Goal: Task Accomplishment & Management: Use online tool/utility

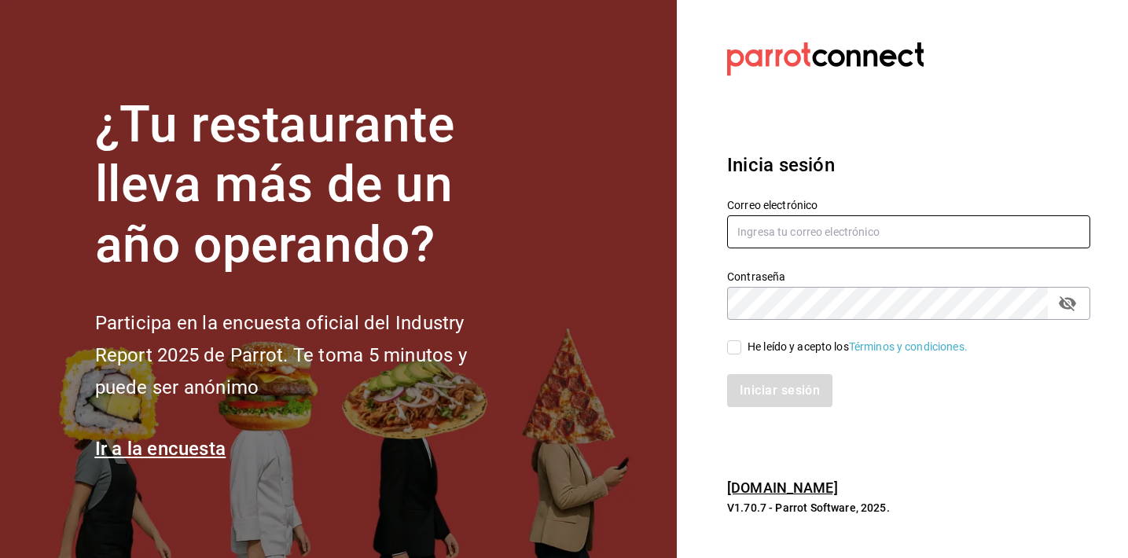
type input "parcecomidacolombiana@gmail.com"
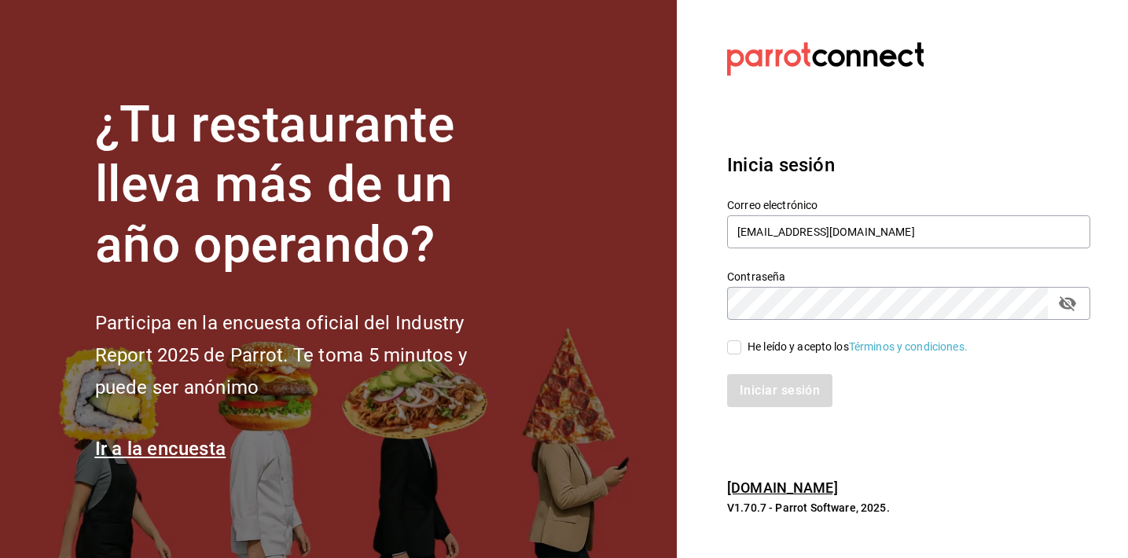
click at [729, 340] on input "He leído y acepto los Términos y condiciones." at bounding box center [734, 347] width 14 height 14
checkbox input "true"
click at [759, 388] on button "Iniciar sesión" at bounding box center [780, 390] width 107 height 33
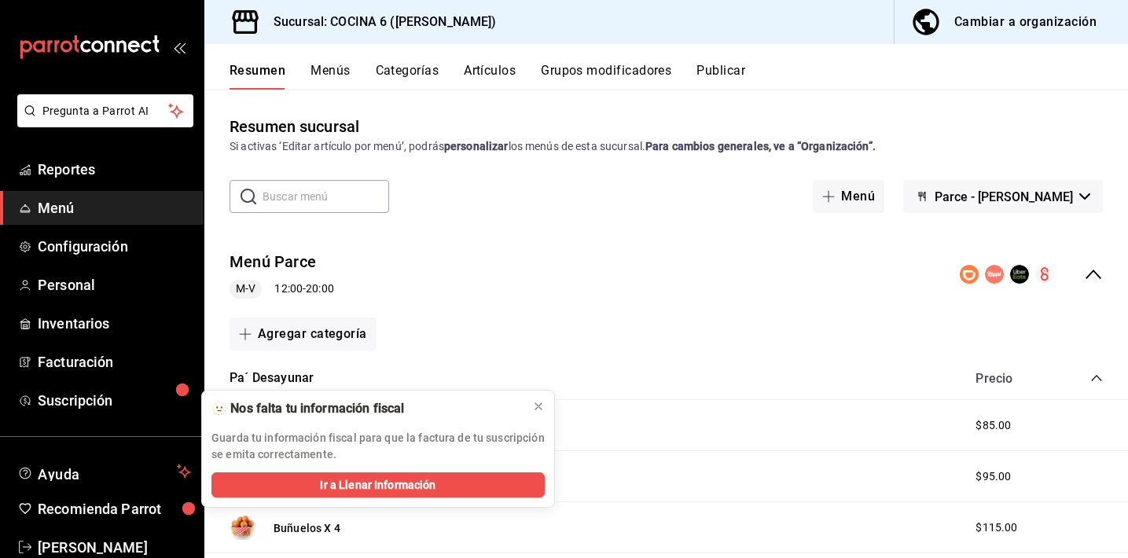
click at [499, 68] on button "Artículos" at bounding box center [490, 76] width 52 height 27
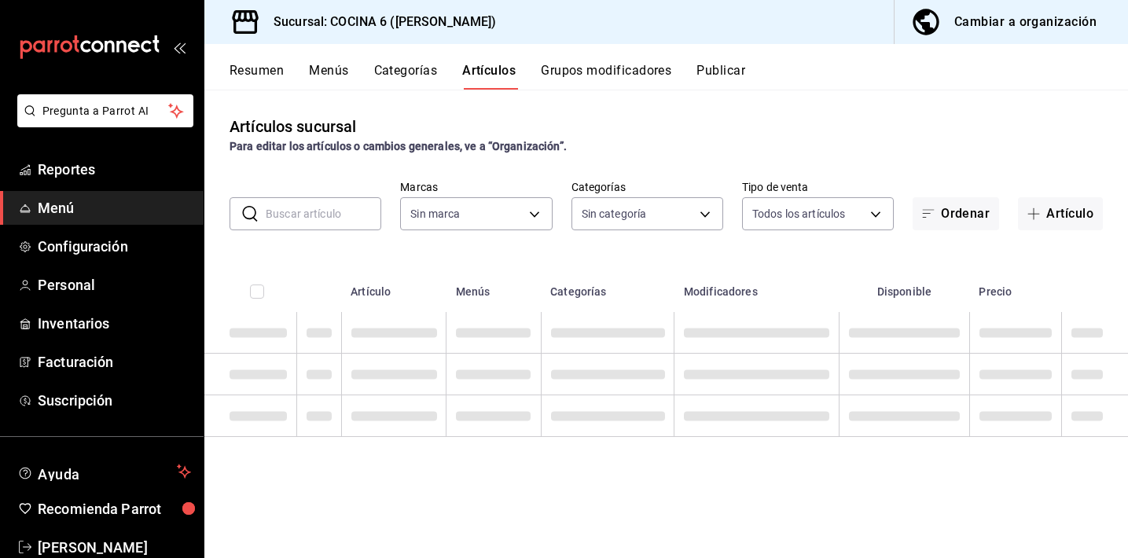
click at [295, 221] on input "text" at bounding box center [324, 213] width 116 height 31
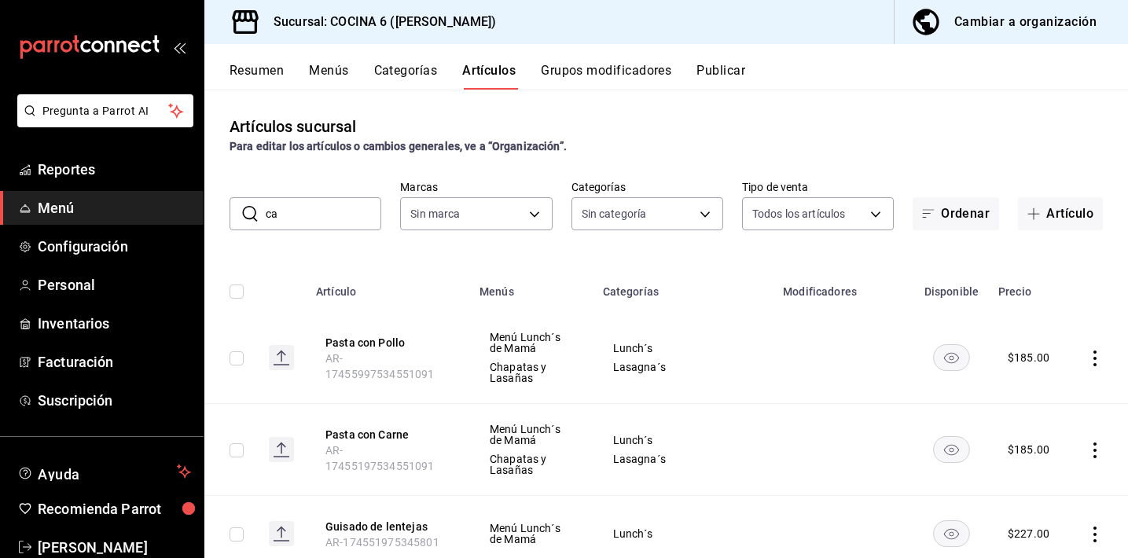
type input "car"
type input "8f05bb87-825a-45c0-8000-d6bbde2d6b99,ca78d593-f15a-40d6-b9b1-a8305c6cf216,85988…"
type input "a5ae18a4-c72a-45e7-8016-884b8a2cfc1a,bb23d86e-1caf-4593-8136-593bd50a9da6,0feae…"
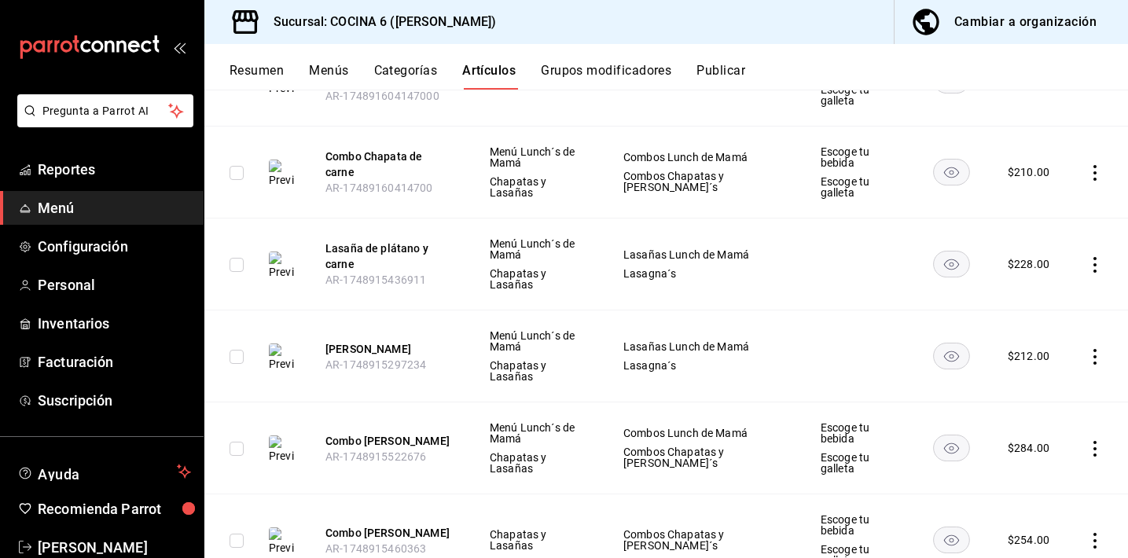
scroll to position [629, 0]
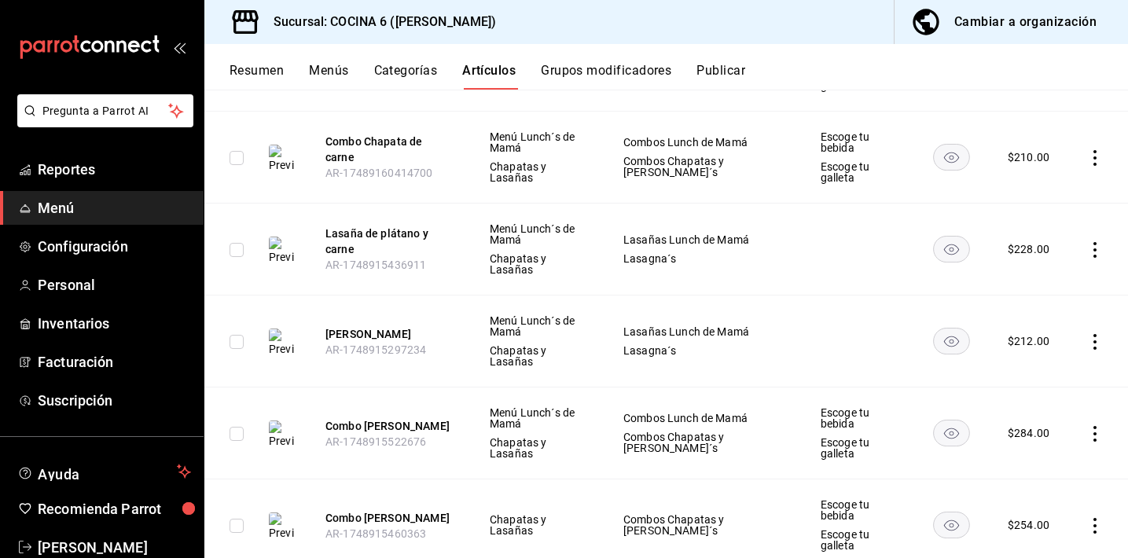
type input "carne"
click at [941, 328] on rect "availability-product" at bounding box center [952, 341] width 36 height 26
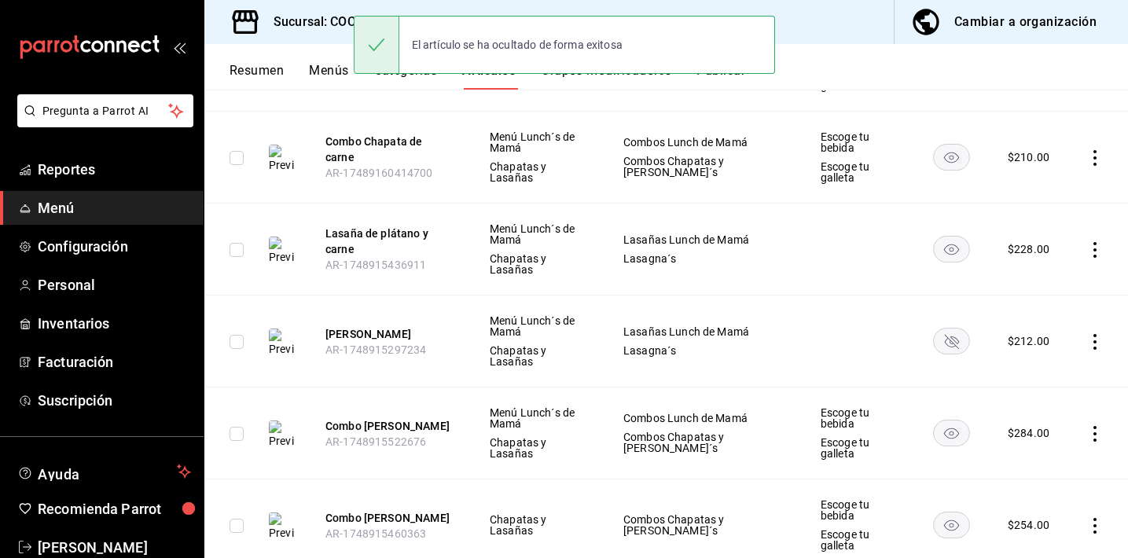
click at [940, 420] on rect "availability-product" at bounding box center [952, 433] width 36 height 26
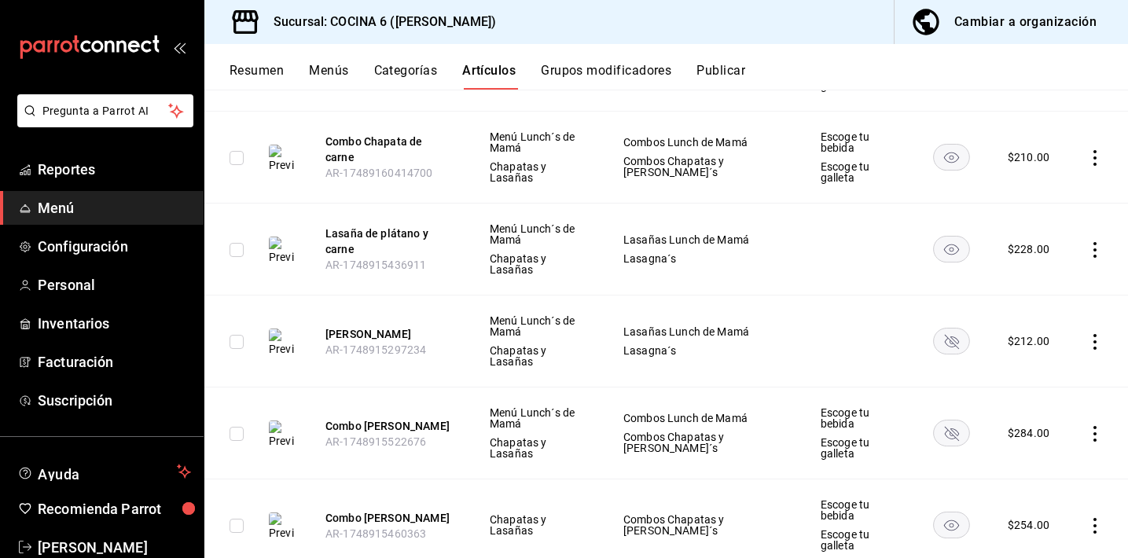
click at [940, 512] on rect "availability-product" at bounding box center [952, 525] width 36 height 26
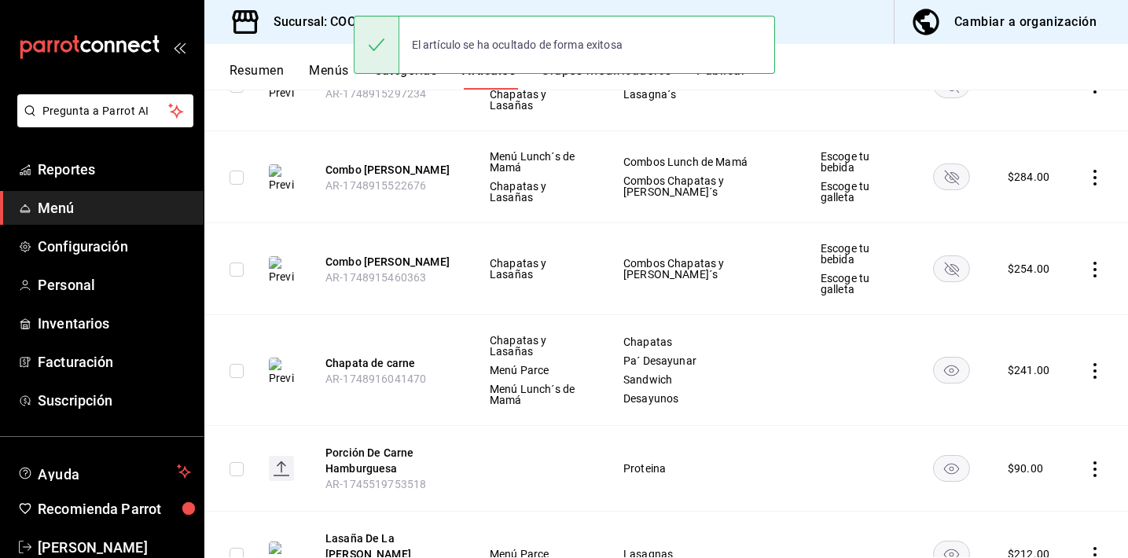
scroll to position [943, 0]
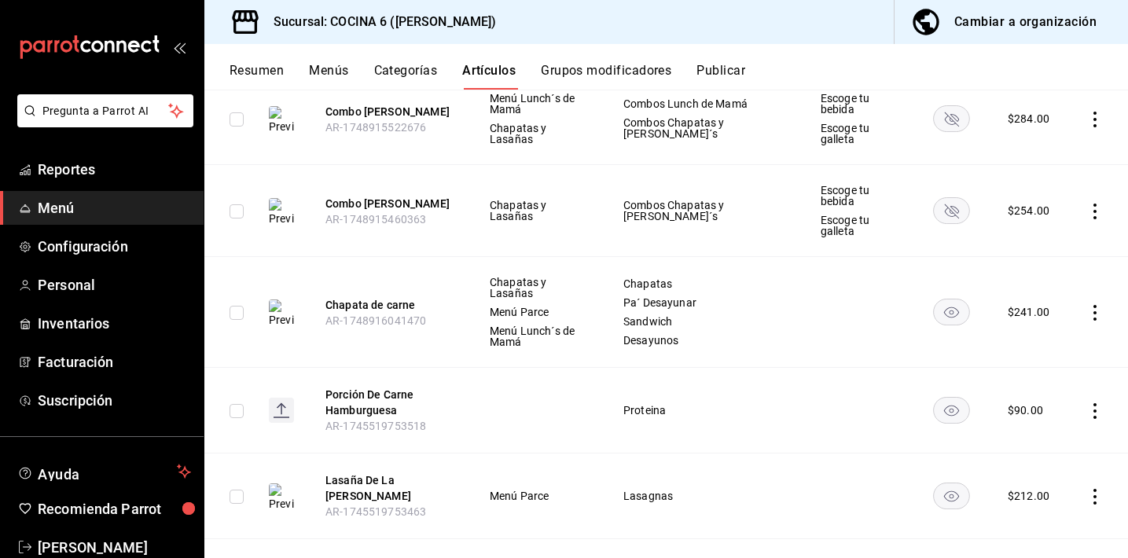
click at [949, 483] on rect "availability-product" at bounding box center [952, 496] width 36 height 26
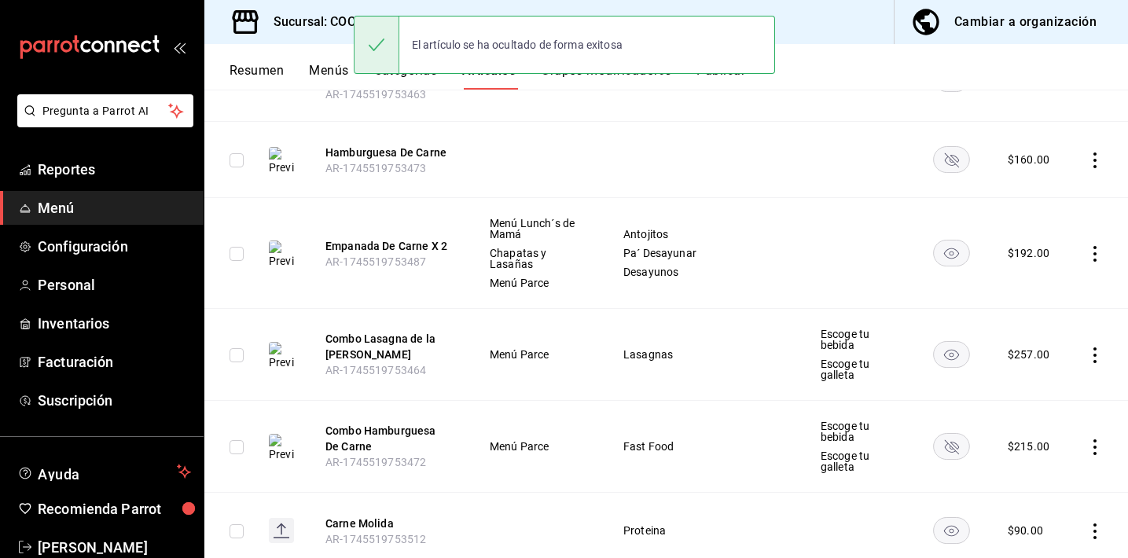
scroll to position [1370, 0]
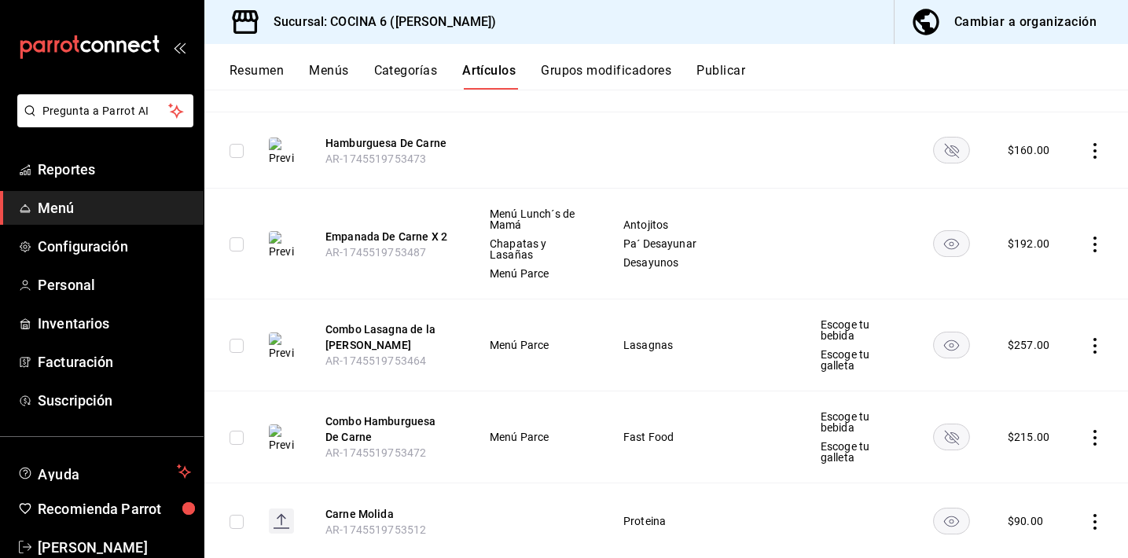
click at [934, 332] on rect "availability-product" at bounding box center [952, 345] width 36 height 26
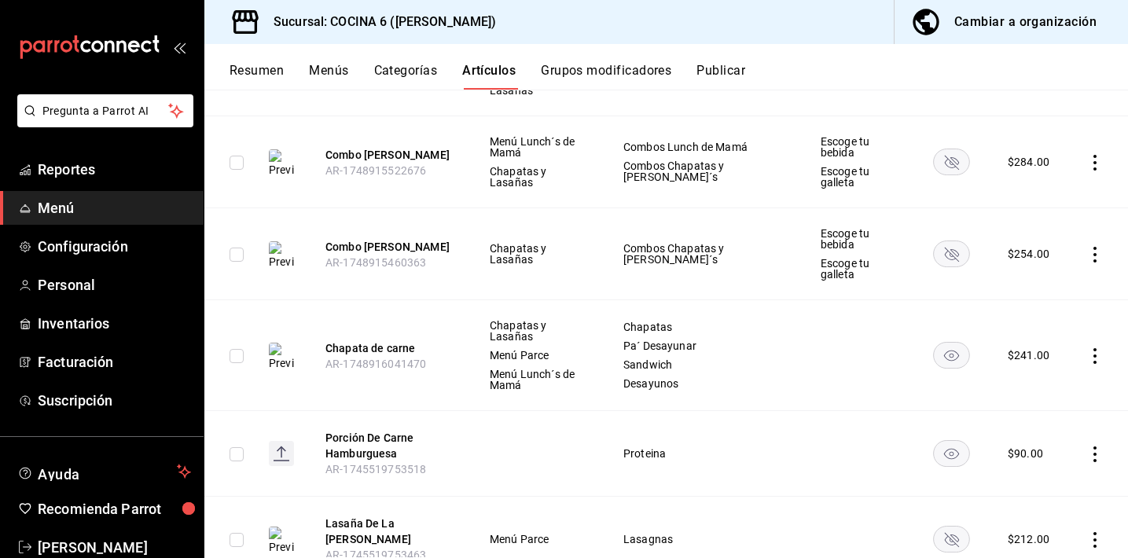
scroll to position [0, 0]
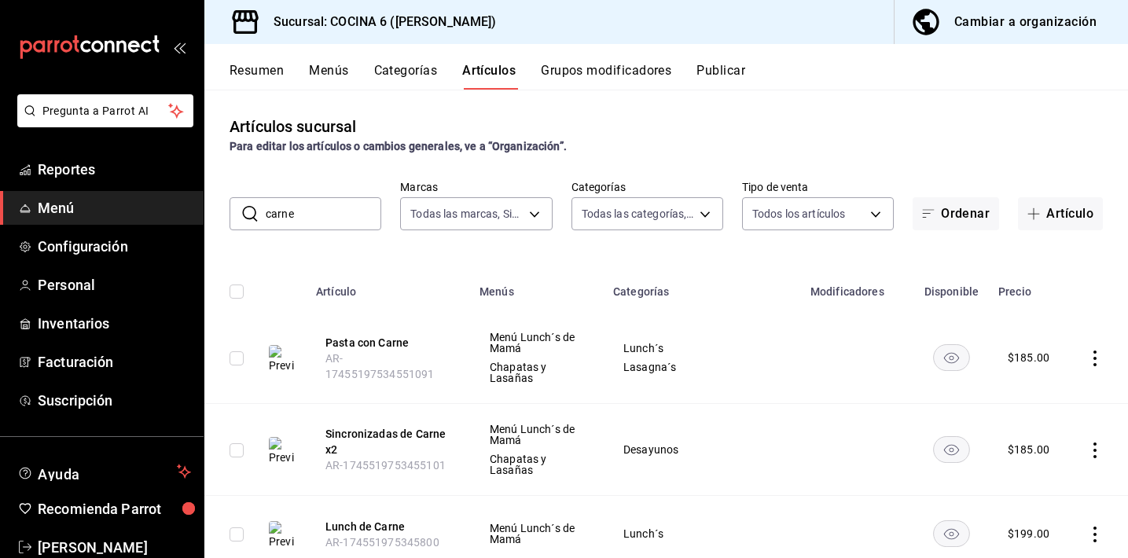
click at [724, 73] on button "Publicar" at bounding box center [720, 76] width 49 height 27
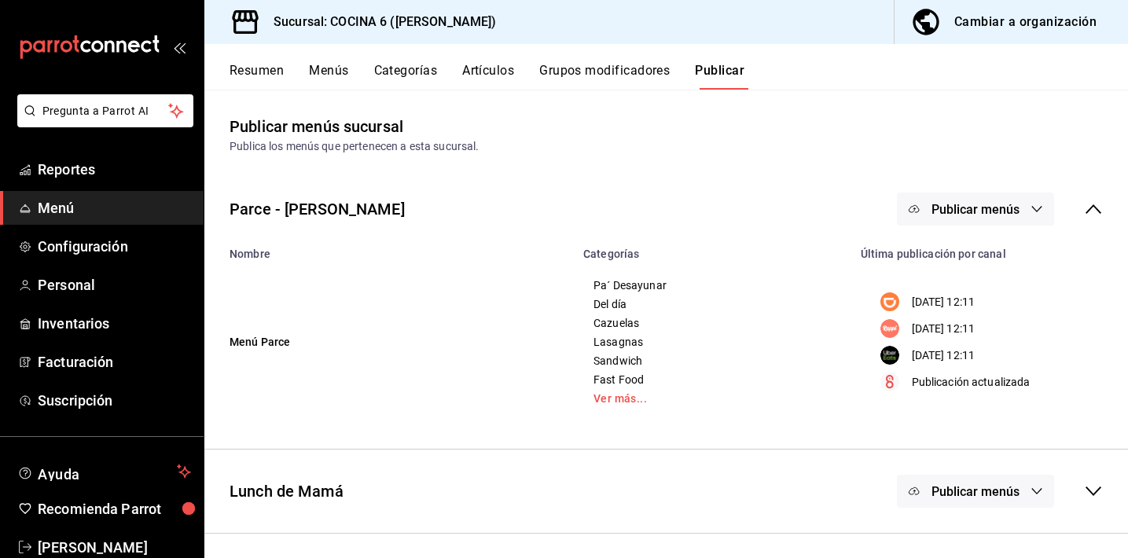
click at [948, 212] on span "Publicar menús" at bounding box center [975, 209] width 88 height 15
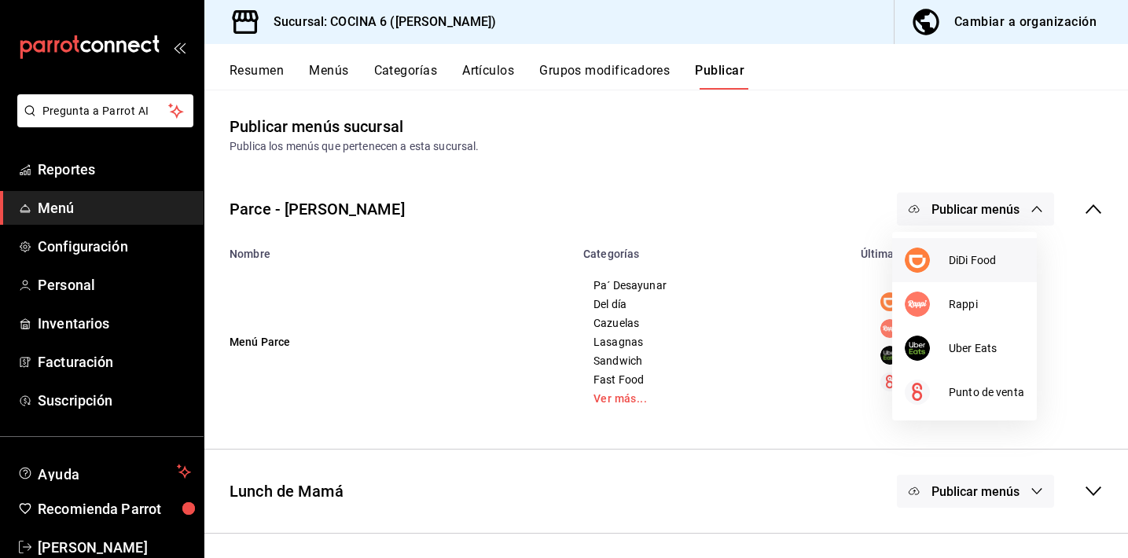
click at [951, 263] on span "DiDi Food" at bounding box center [986, 260] width 75 height 17
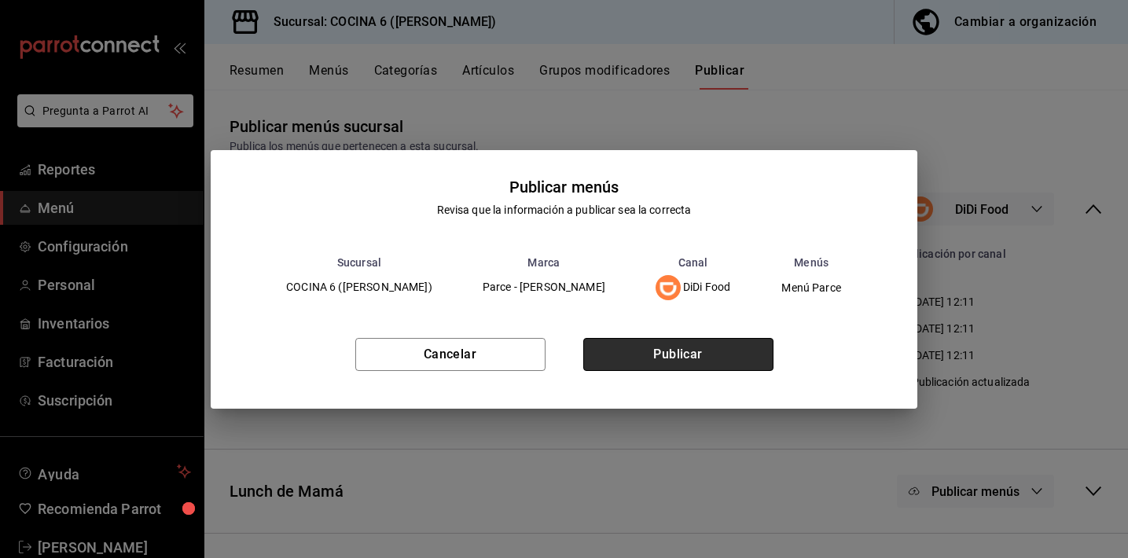
click at [713, 347] on button "Publicar" at bounding box center [678, 354] width 190 height 33
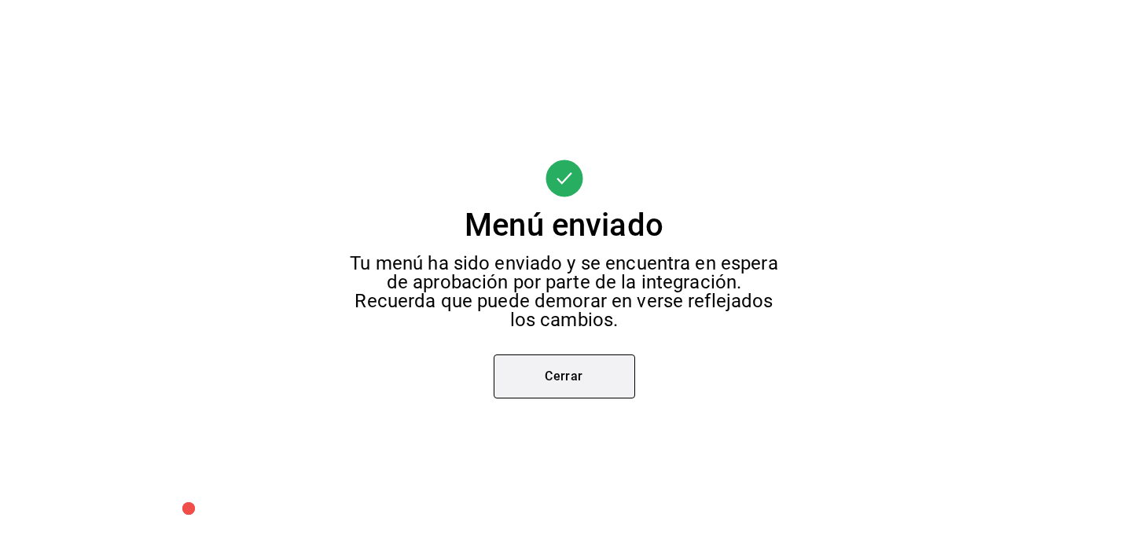
click at [621, 363] on button "Cerrar" at bounding box center [564, 377] width 141 height 44
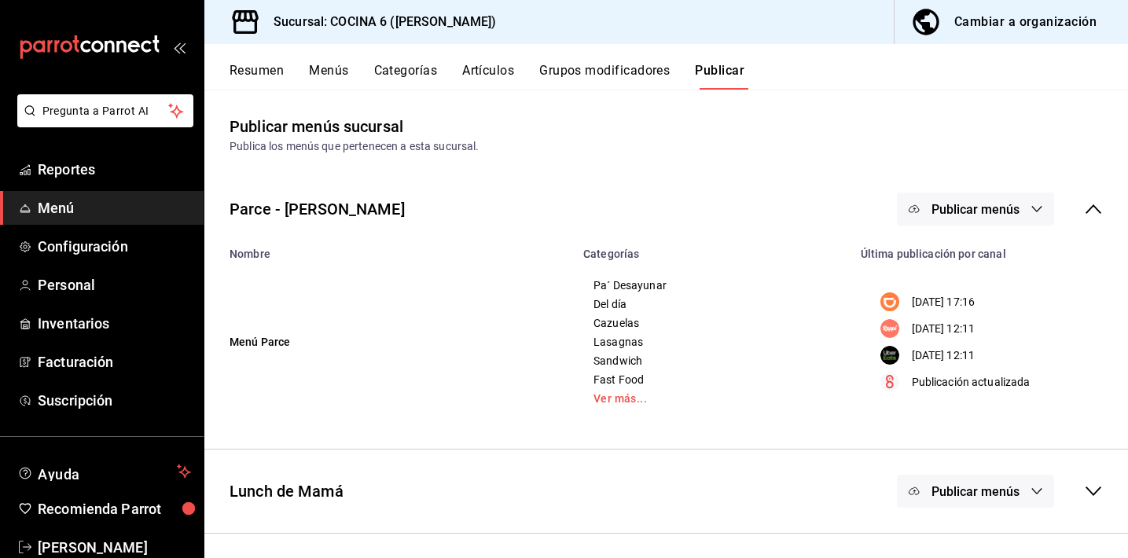
click at [931, 209] on span "Publicar menús" at bounding box center [975, 209] width 88 height 15
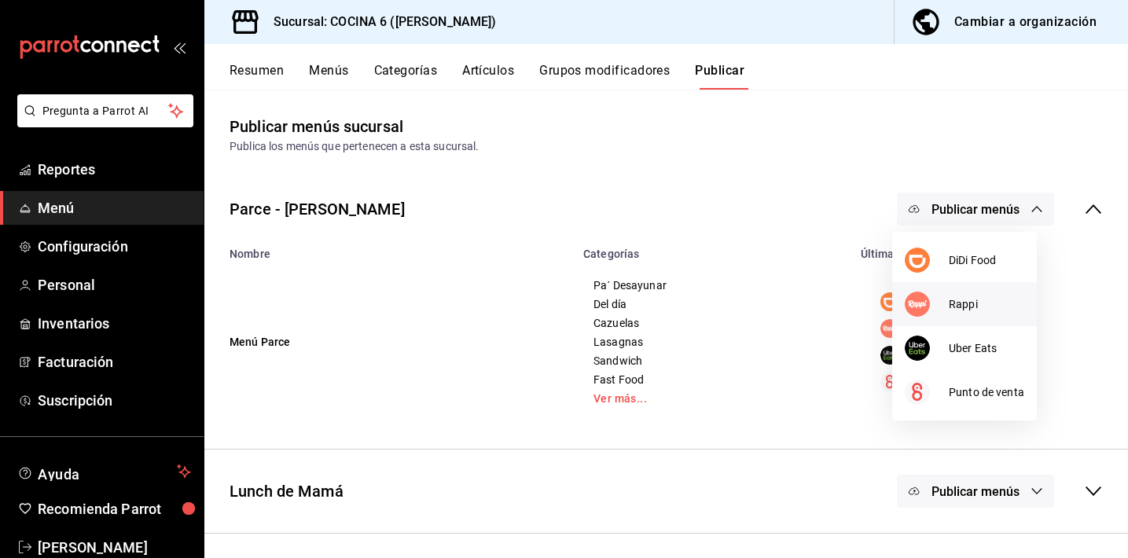
click at [916, 307] on img at bounding box center [917, 304] width 25 height 25
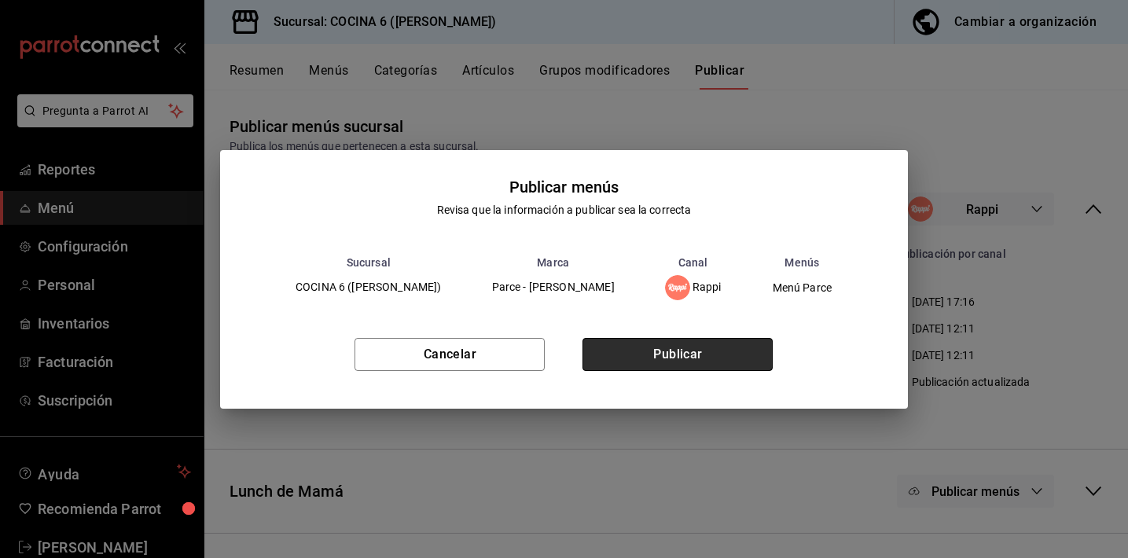
click at [648, 352] on button "Publicar" at bounding box center [677, 354] width 190 height 33
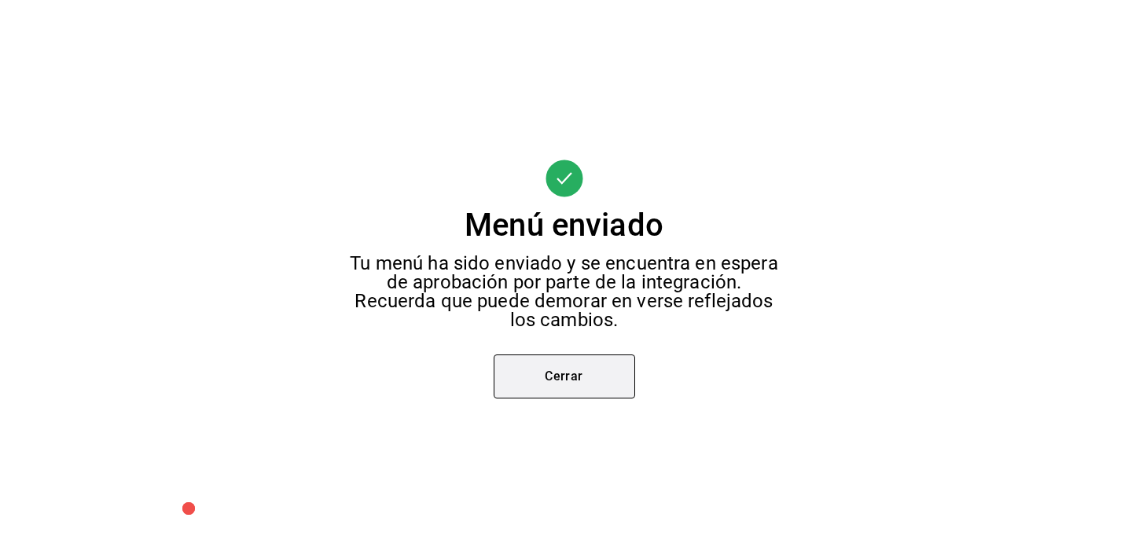
click at [595, 362] on button "Cerrar" at bounding box center [564, 377] width 141 height 44
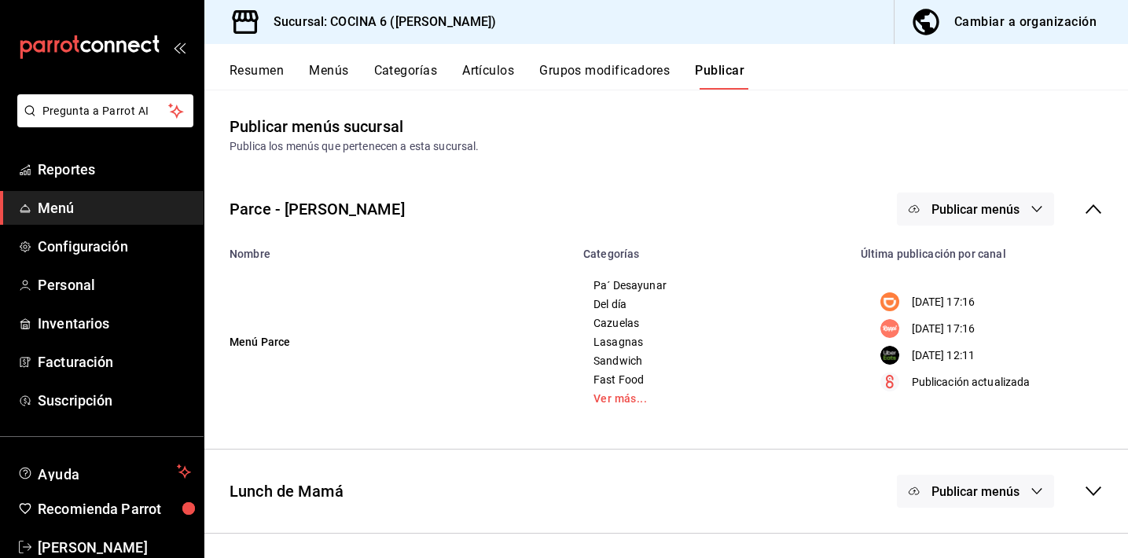
click at [958, 205] on span "Publicar menús" at bounding box center [975, 209] width 88 height 15
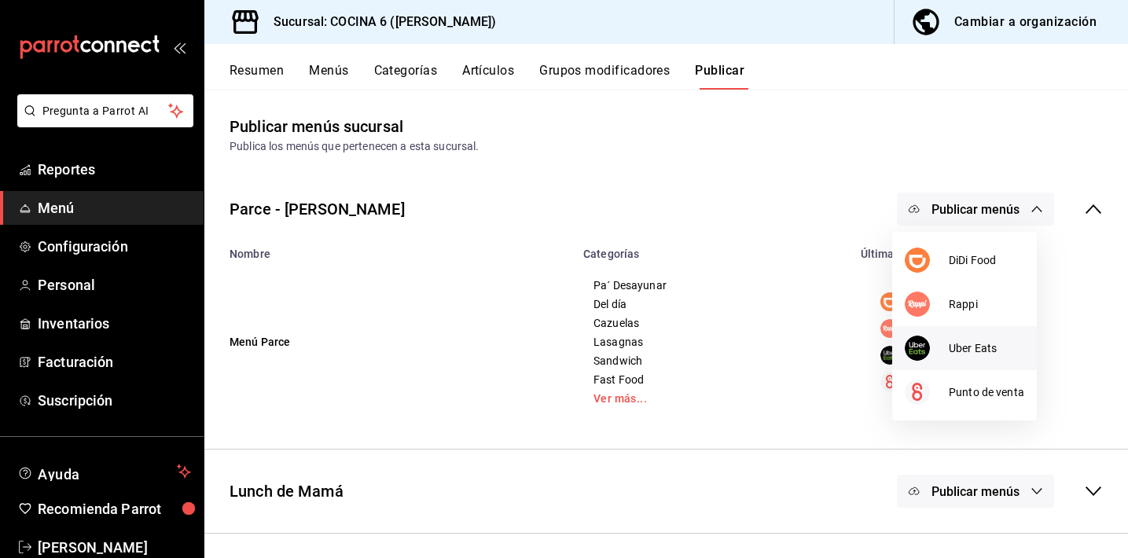
click at [931, 352] on div at bounding box center [927, 348] width 44 height 25
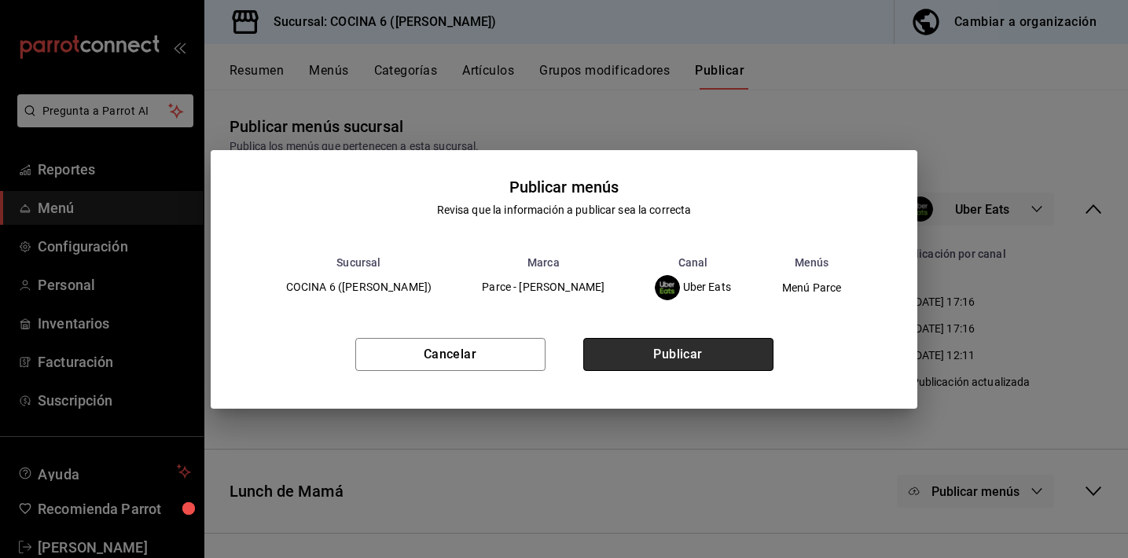
click at [726, 355] on button "Publicar" at bounding box center [678, 354] width 190 height 33
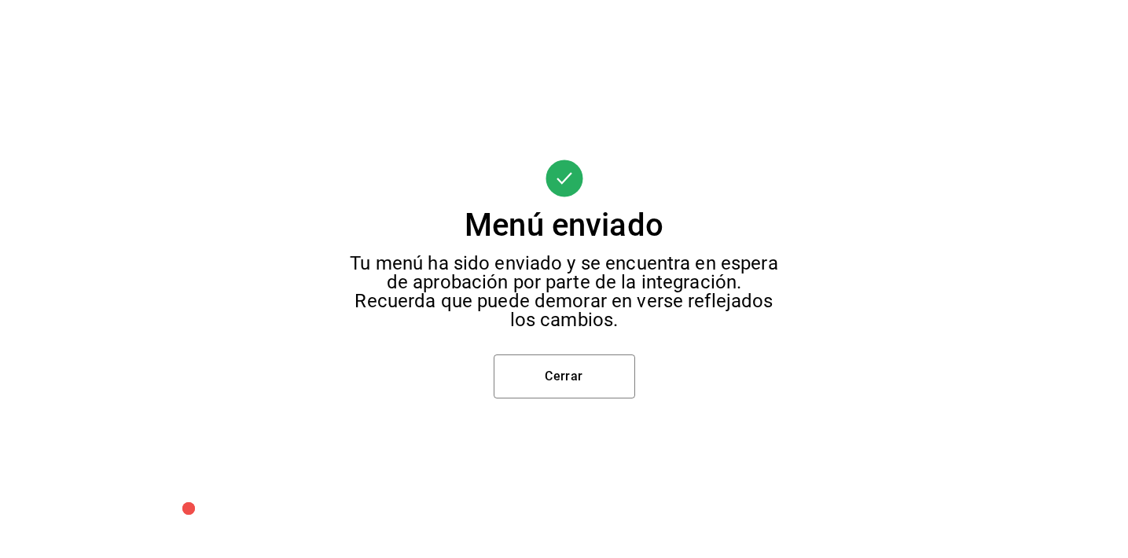
click at [489, 381] on div "Menú enviado Tu menú ha sido enviado y se encuentra en espera de aprobación por…" at bounding box center [564, 279] width 1128 height 558
click at [544, 378] on button "Cerrar" at bounding box center [564, 377] width 141 height 44
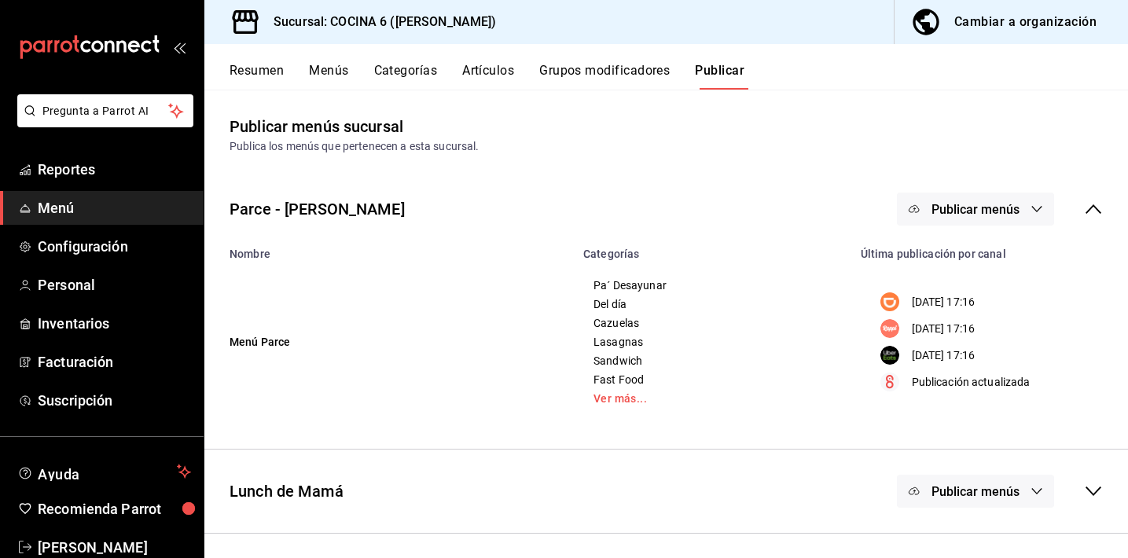
click at [970, 503] on button "Publicar menús" at bounding box center [975, 491] width 157 height 33
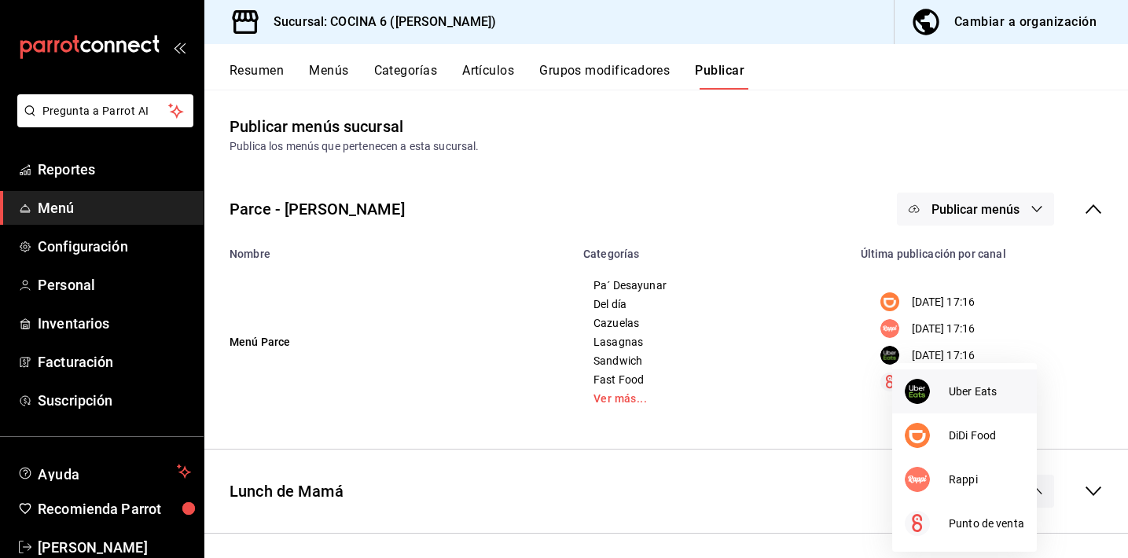
click at [957, 384] on span "Uber Eats" at bounding box center [986, 392] width 75 height 17
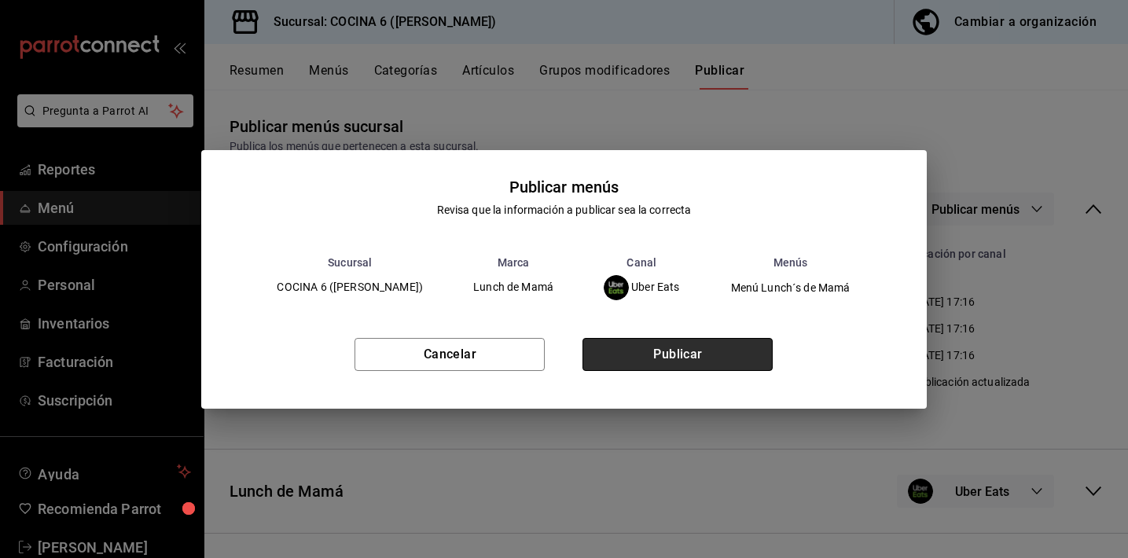
click at [722, 362] on button "Publicar" at bounding box center [677, 354] width 190 height 33
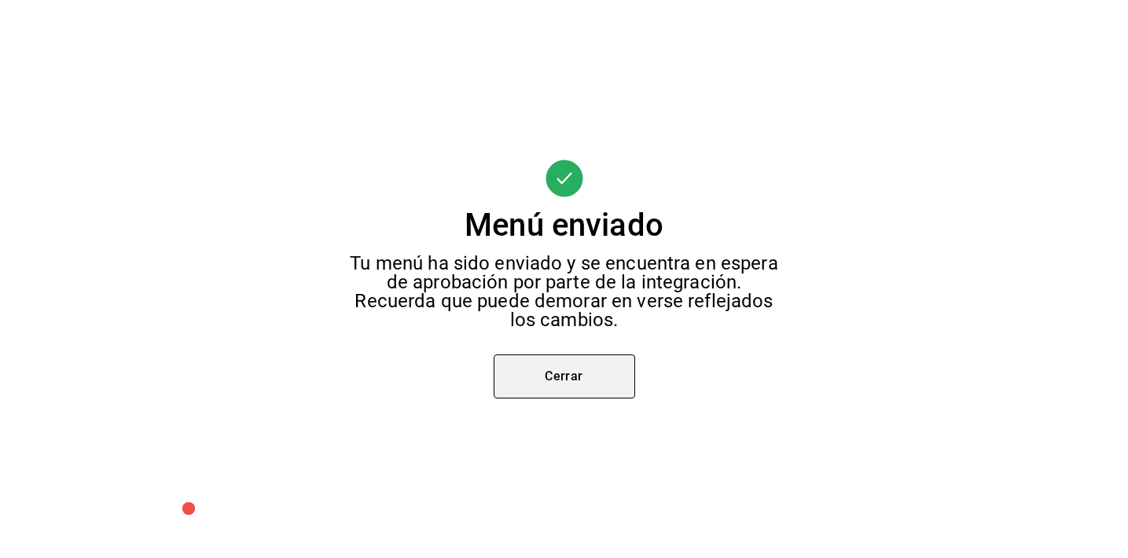
click at [627, 378] on button "Cerrar" at bounding box center [564, 377] width 141 height 44
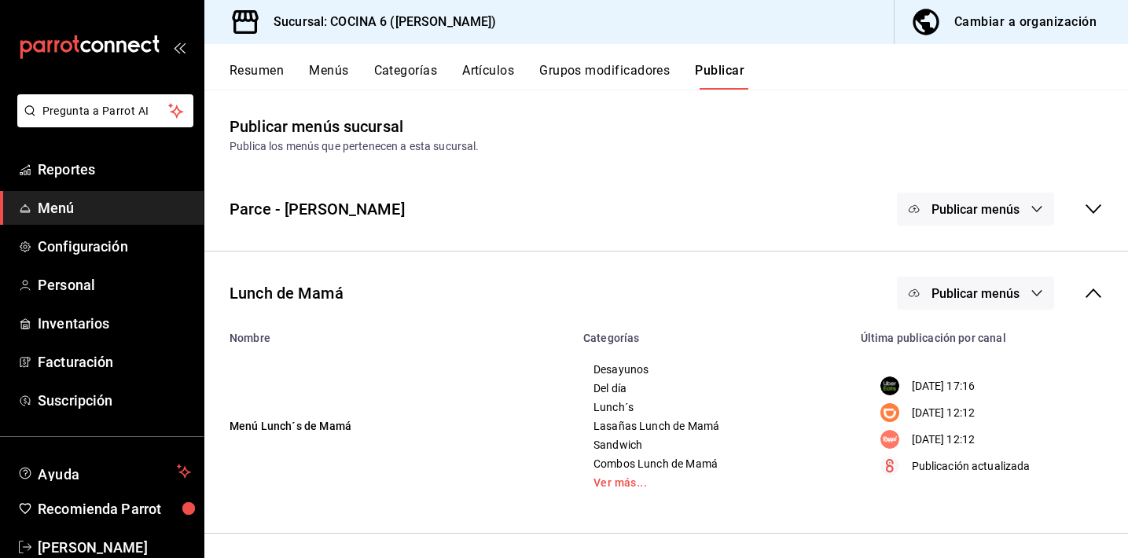
click at [990, 297] on span "Publicar menús" at bounding box center [975, 293] width 88 height 15
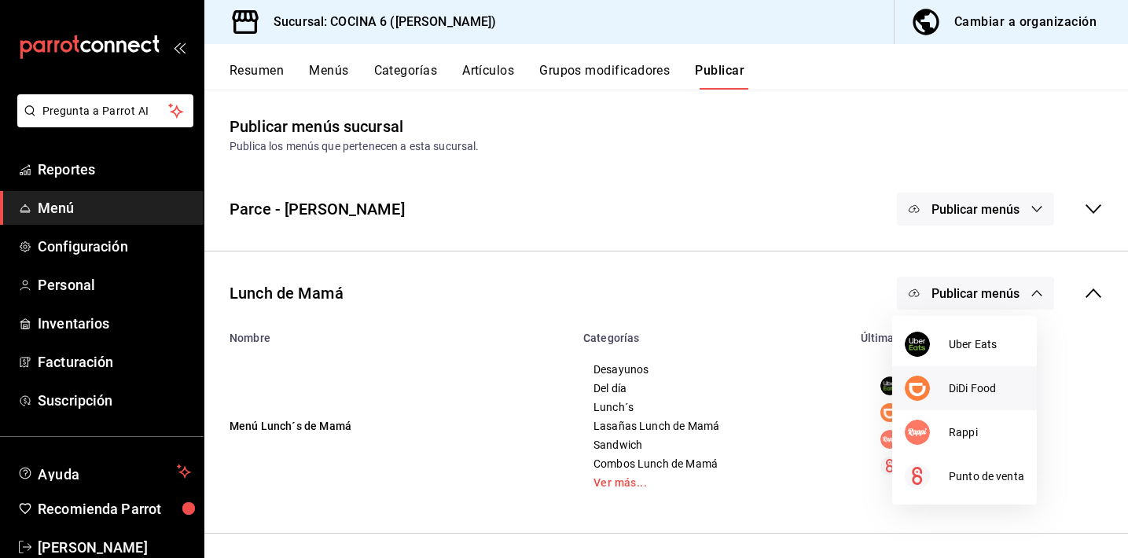
click at [950, 392] on span "DiDi Food" at bounding box center [986, 388] width 75 height 17
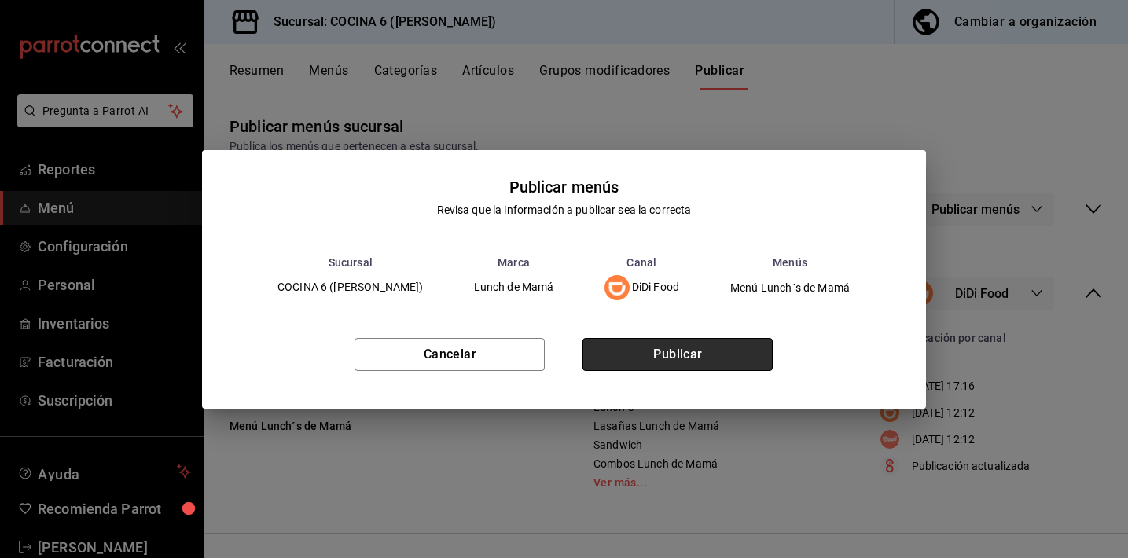
click at [700, 350] on button "Publicar" at bounding box center [677, 354] width 190 height 33
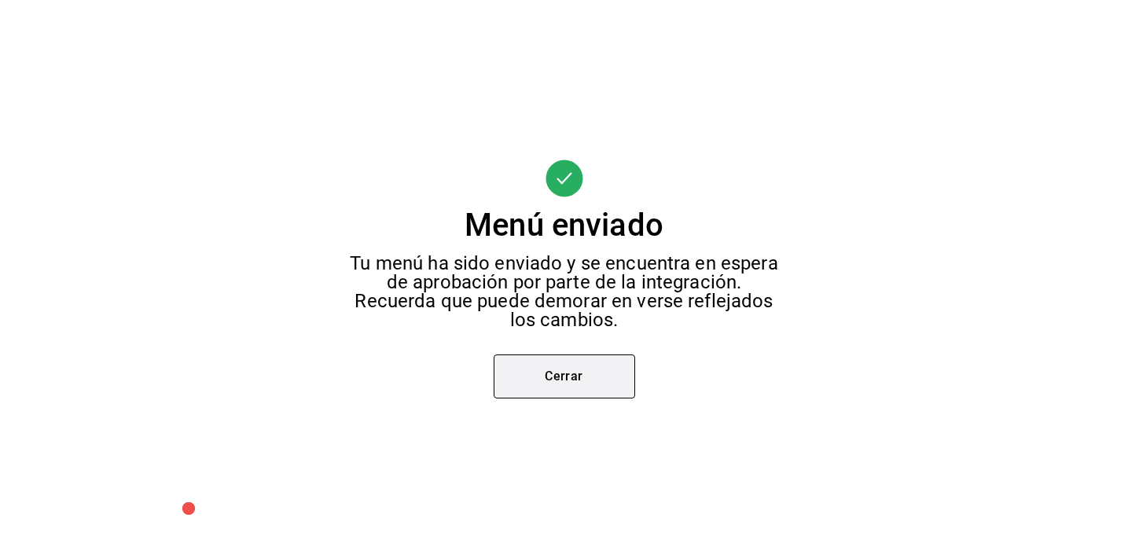
click at [577, 391] on button "Cerrar" at bounding box center [564, 377] width 141 height 44
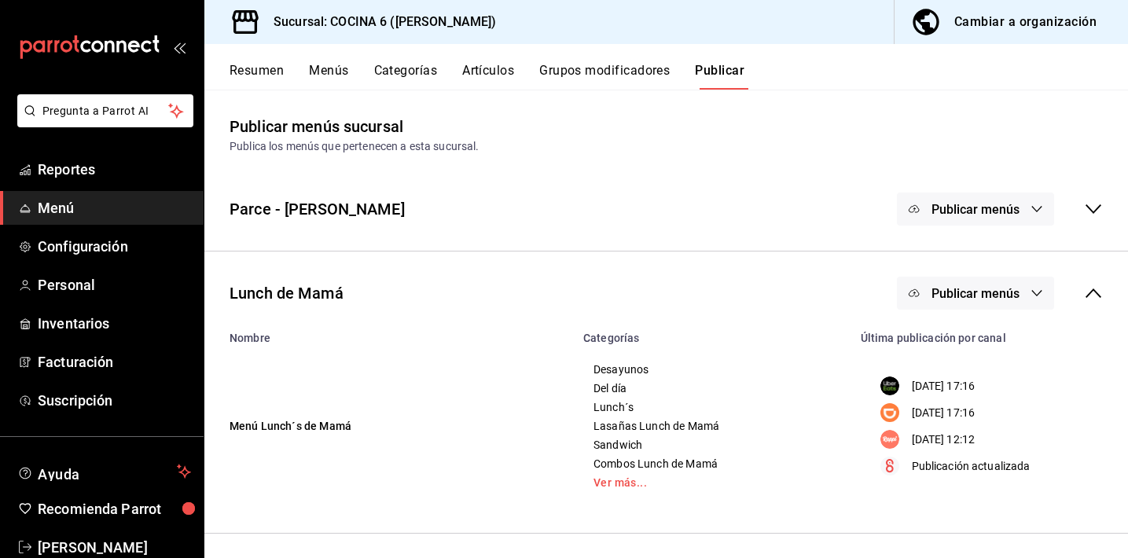
click at [950, 287] on span "Publicar menús" at bounding box center [975, 293] width 88 height 15
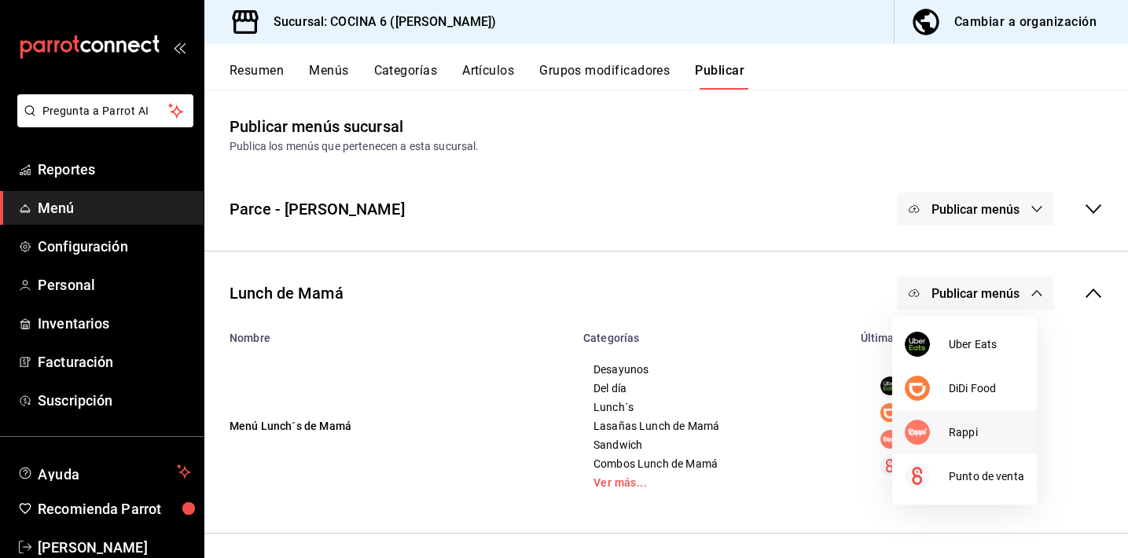
click at [911, 443] on img at bounding box center [917, 432] width 25 height 25
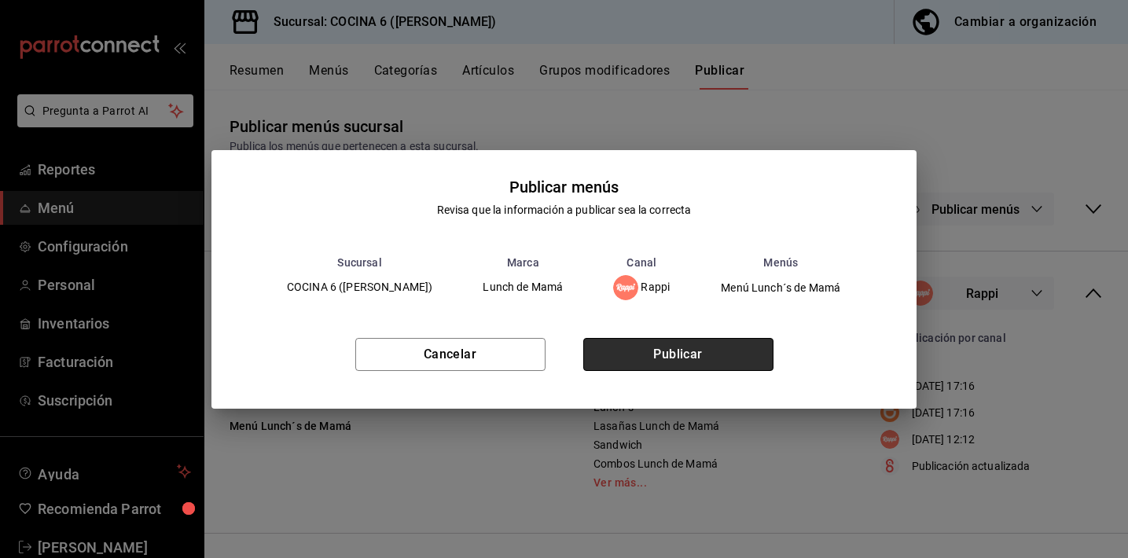
click at [724, 361] on button "Publicar" at bounding box center [678, 354] width 190 height 33
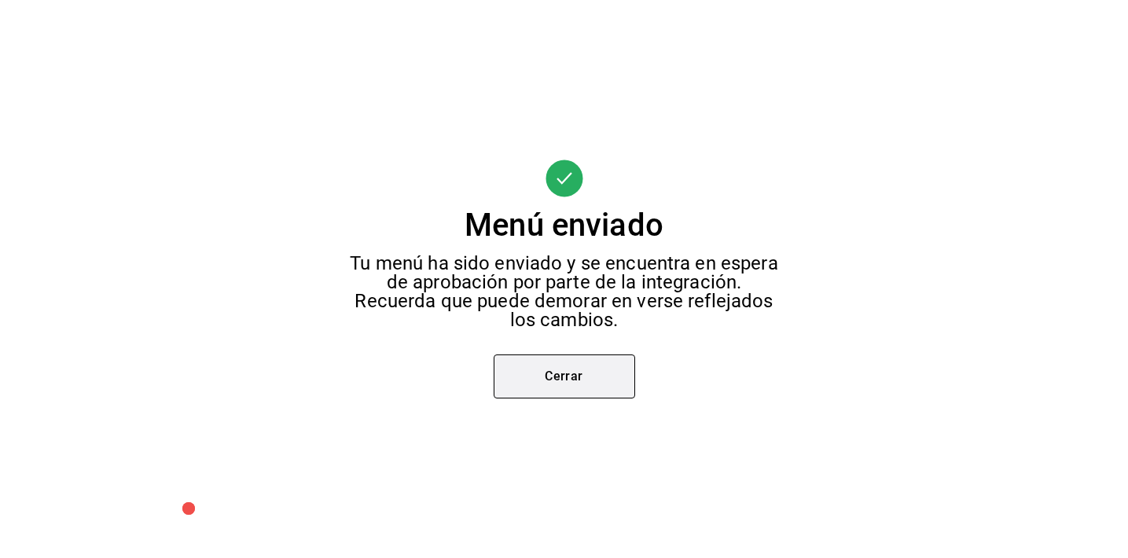
click at [615, 382] on button "Cerrar" at bounding box center [564, 377] width 141 height 44
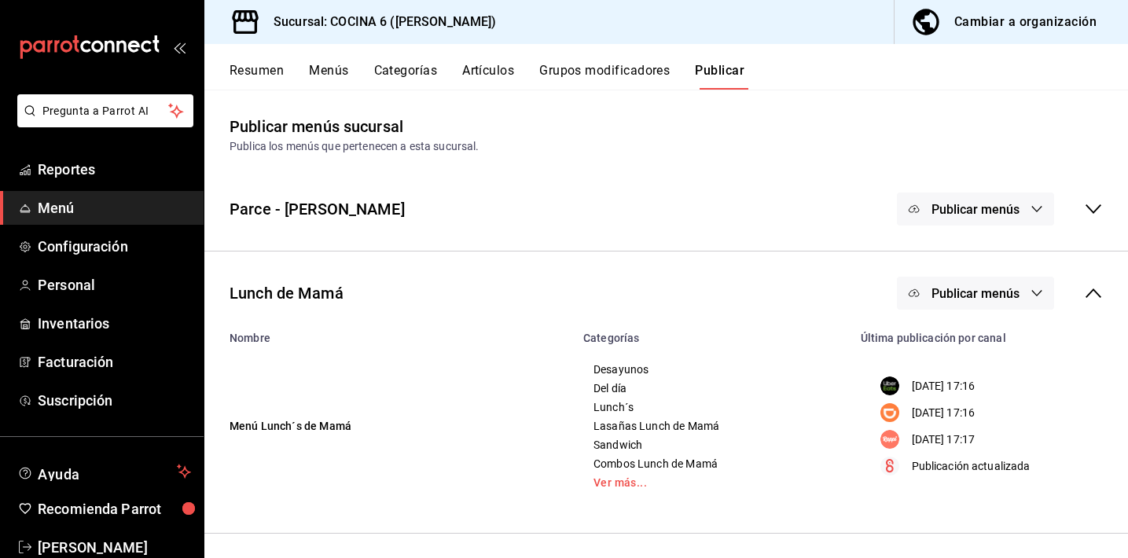
click at [1084, 292] on icon at bounding box center [1093, 293] width 19 height 19
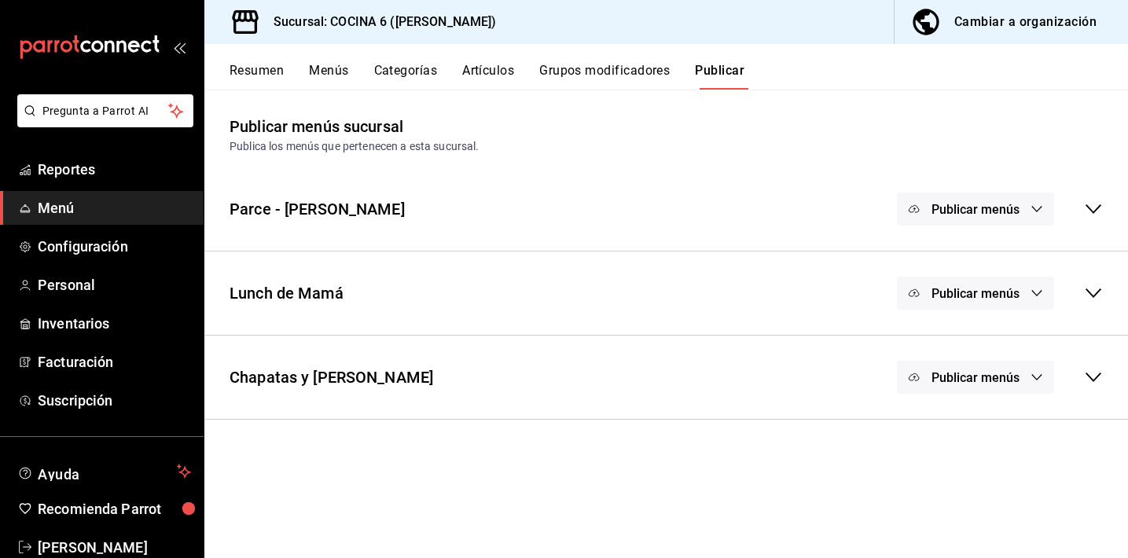
click at [986, 386] on button "Publicar menús" at bounding box center [975, 377] width 157 height 33
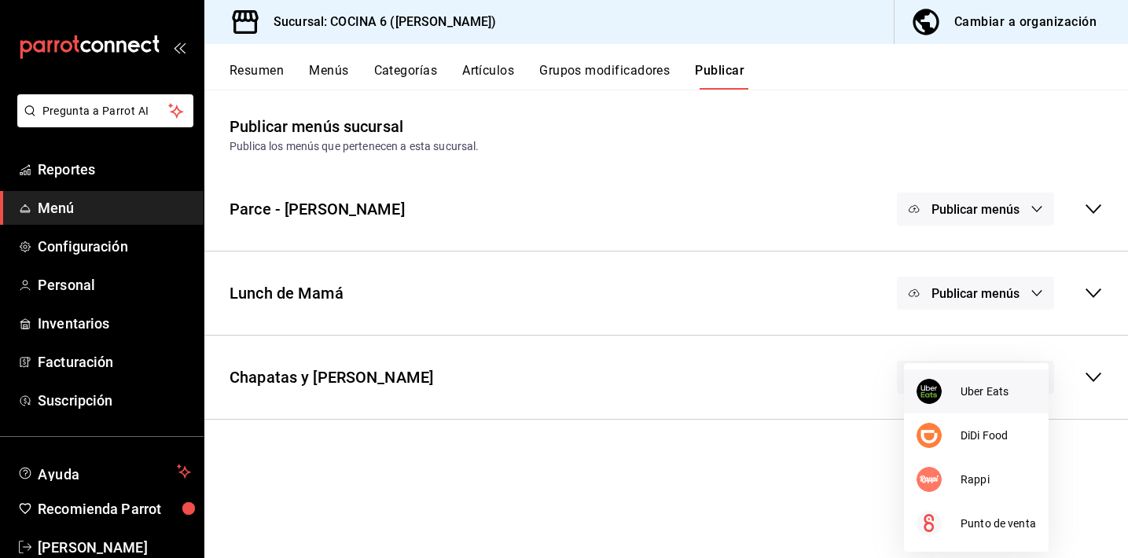
click at [965, 394] on span "Uber Eats" at bounding box center [998, 392] width 75 height 17
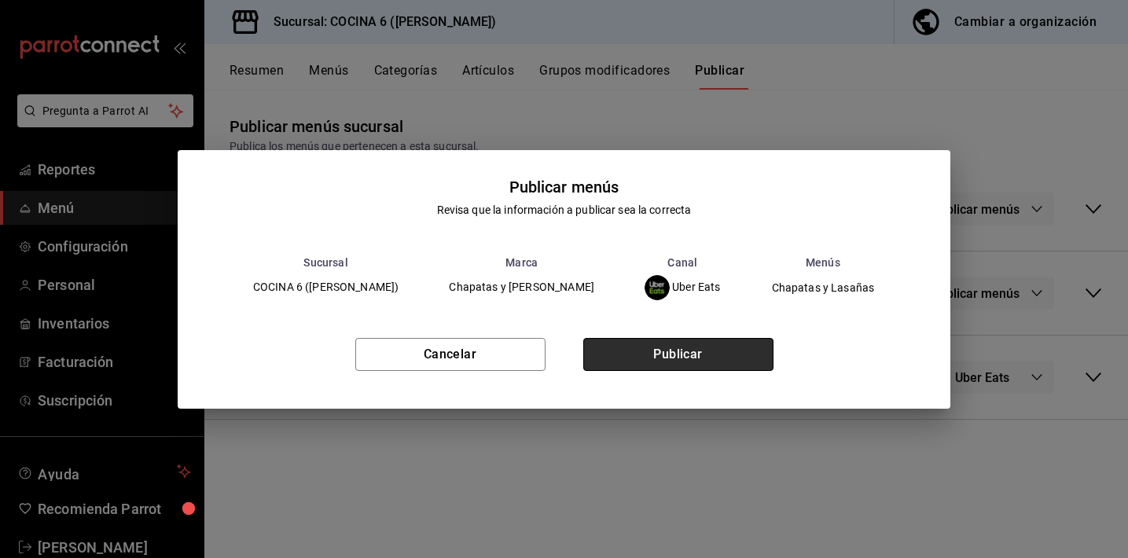
click at [698, 358] on button "Publicar" at bounding box center [678, 354] width 190 height 33
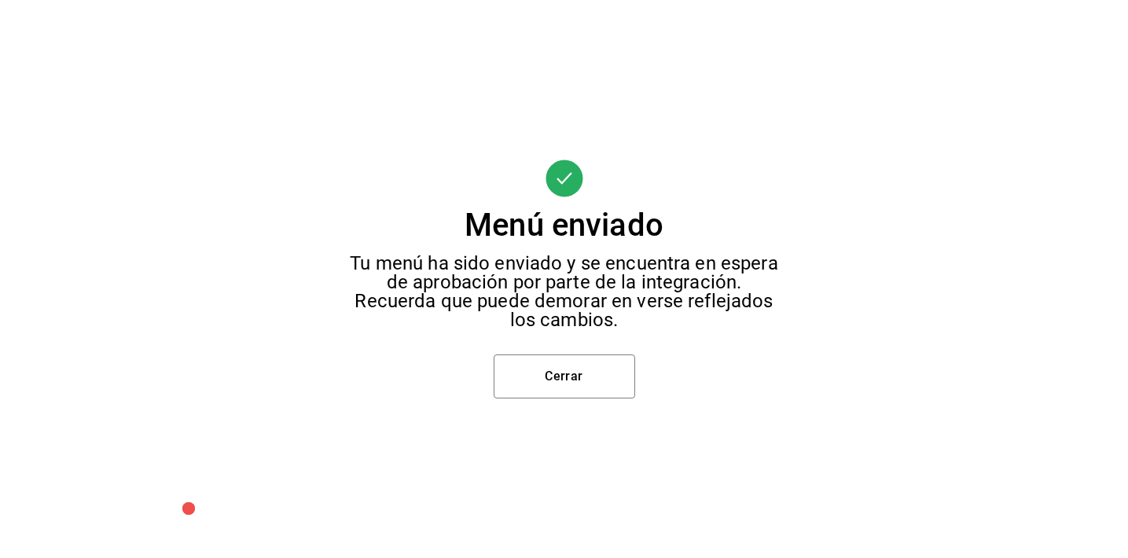
scroll to position [60, 0]
click at [609, 382] on button "Cerrar" at bounding box center [564, 377] width 141 height 44
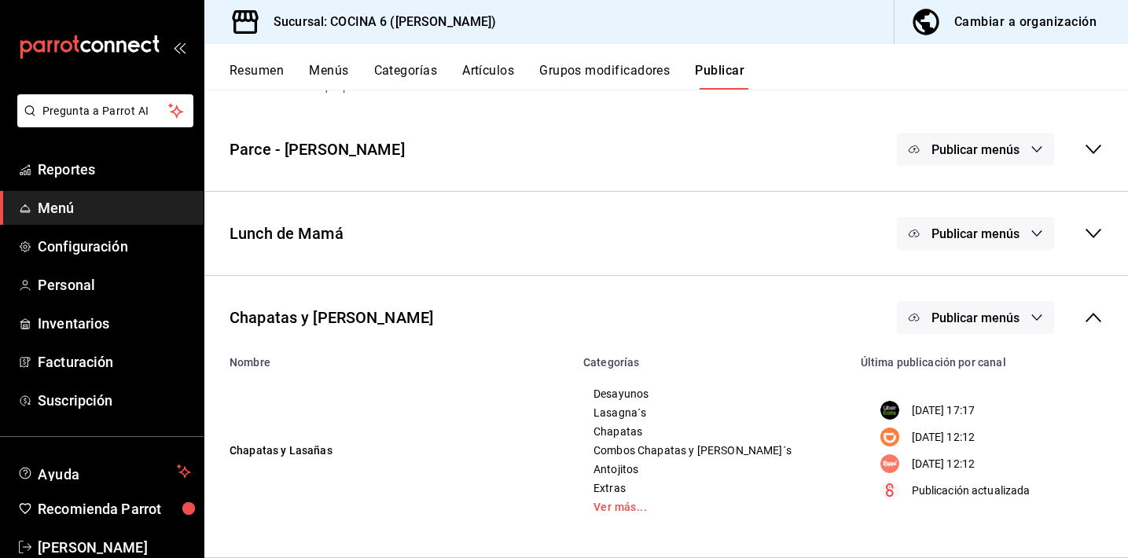
click at [994, 321] on span "Publicar menús" at bounding box center [975, 317] width 88 height 15
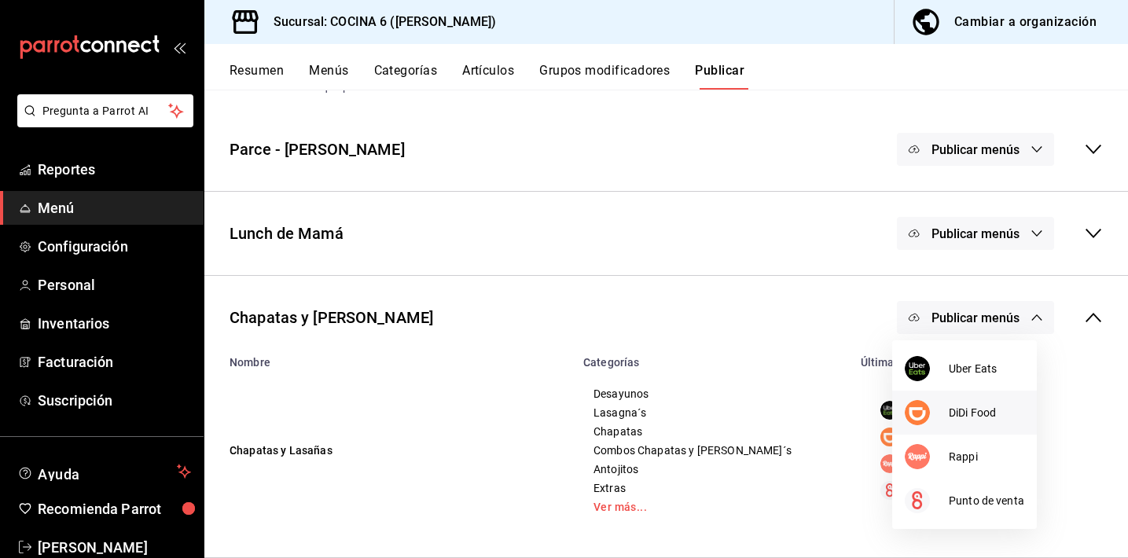
click at [932, 420] on div at bounding box center [927, 412] width 44 height 25
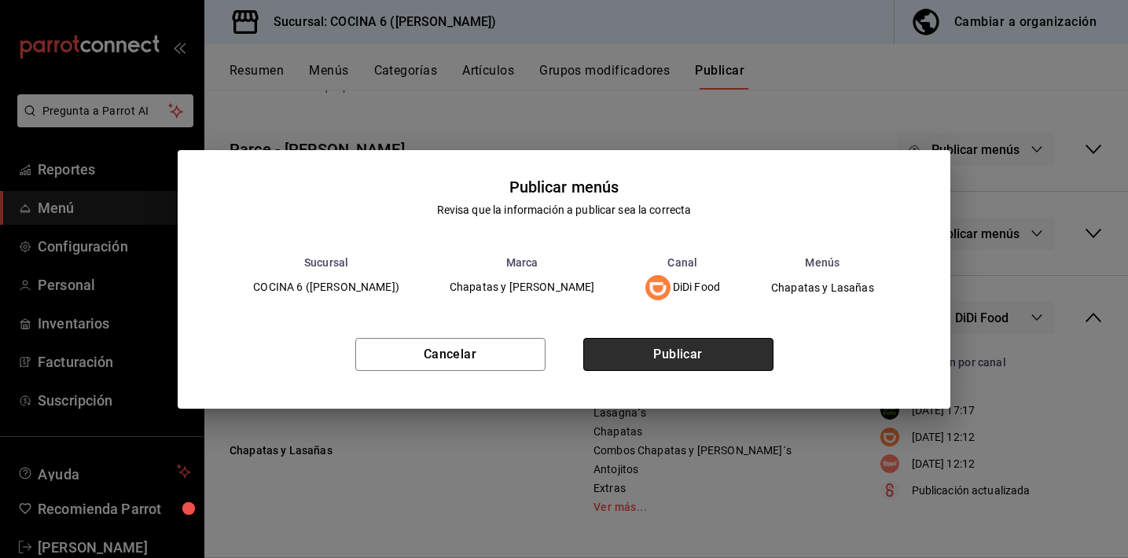
click at [687, 357] on button "Publicar" at bounding box center [678, 354] width 190 height 33
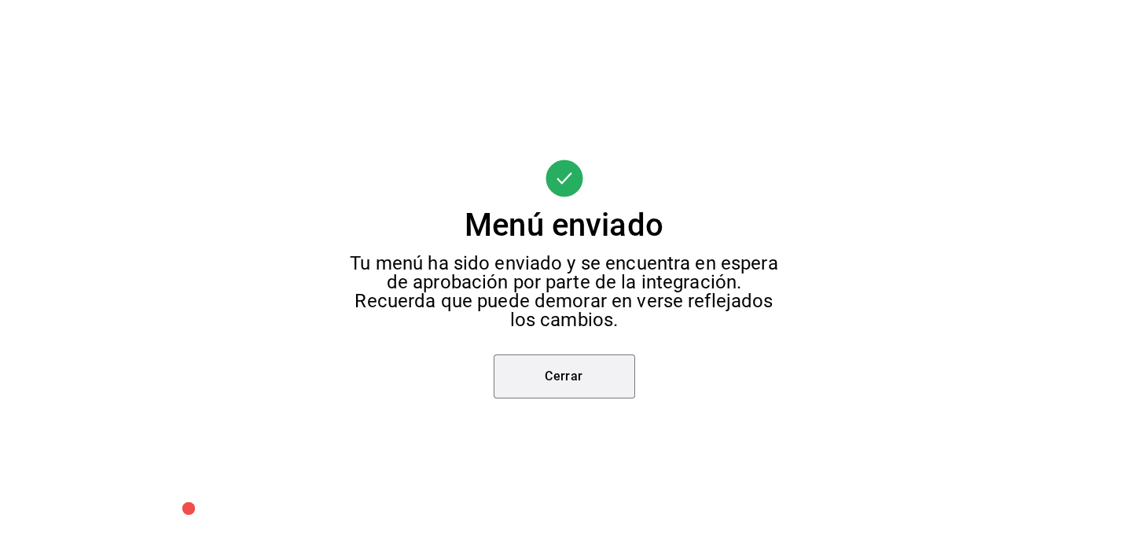
click at [585, 376] on button "Cerrar" at bounding box center [564, 377] width 141 height 44
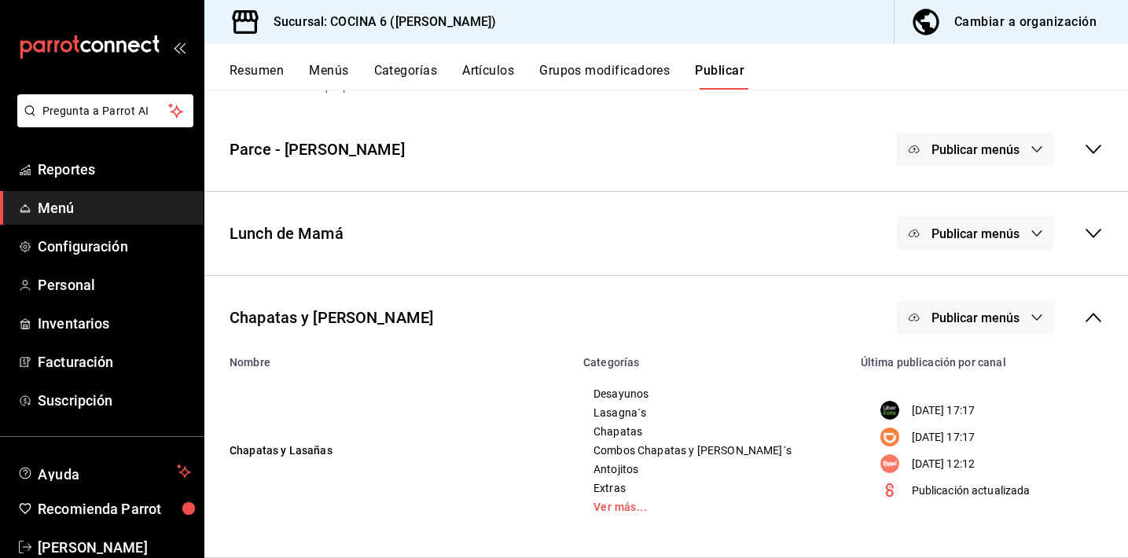
click at [938, 325] on button "Publicar menús" at bounding box center [975, 317] width 157 height 33
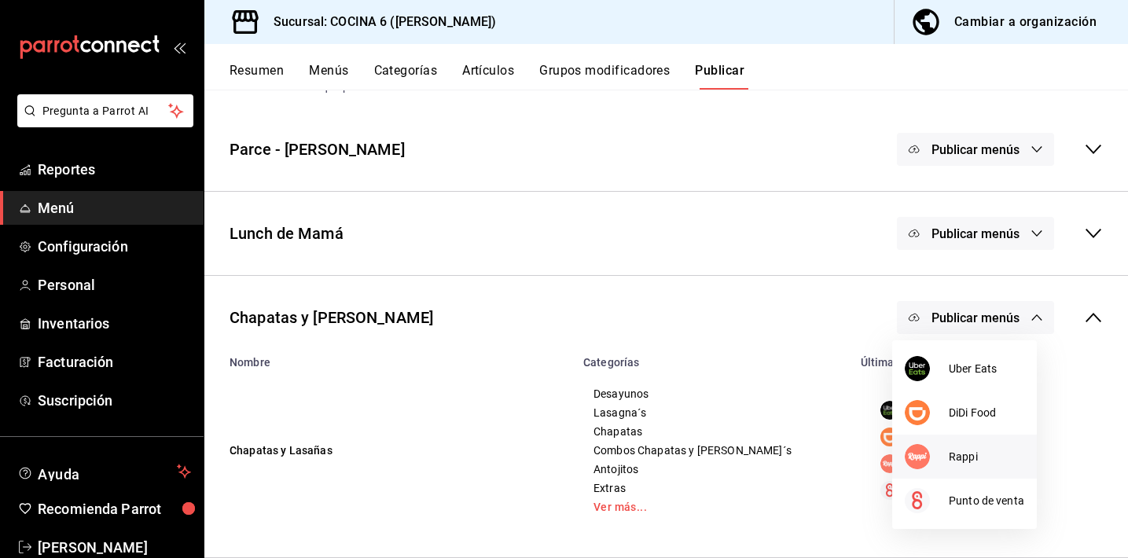
click at [913, 442] on li "Rappi" at bounding box center [964, 457] width 145 height 44
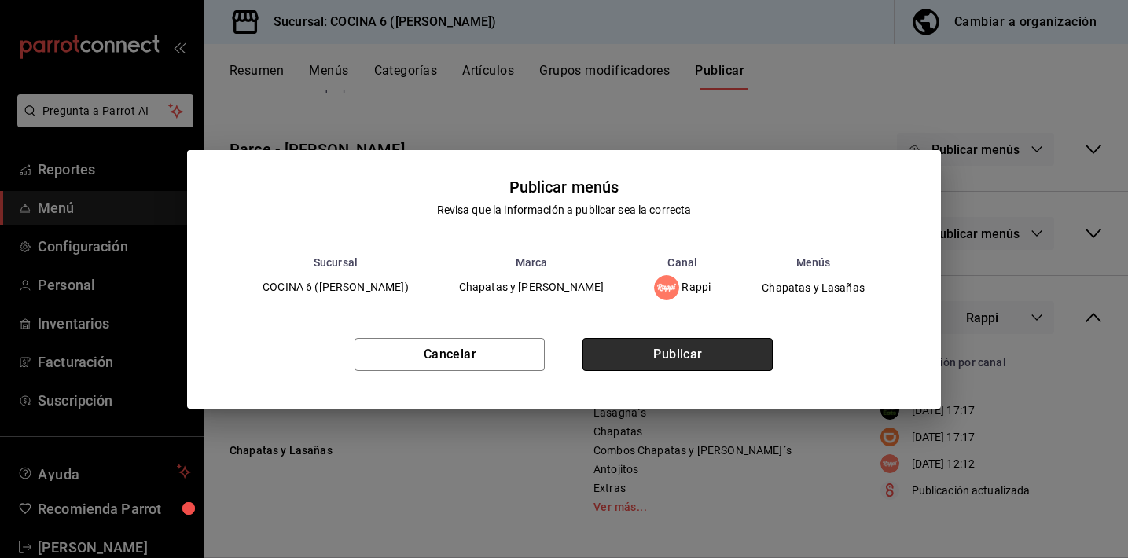
click at [719, 351] on button "Publicar" at bounding box center [677, 354] width 190 height 33
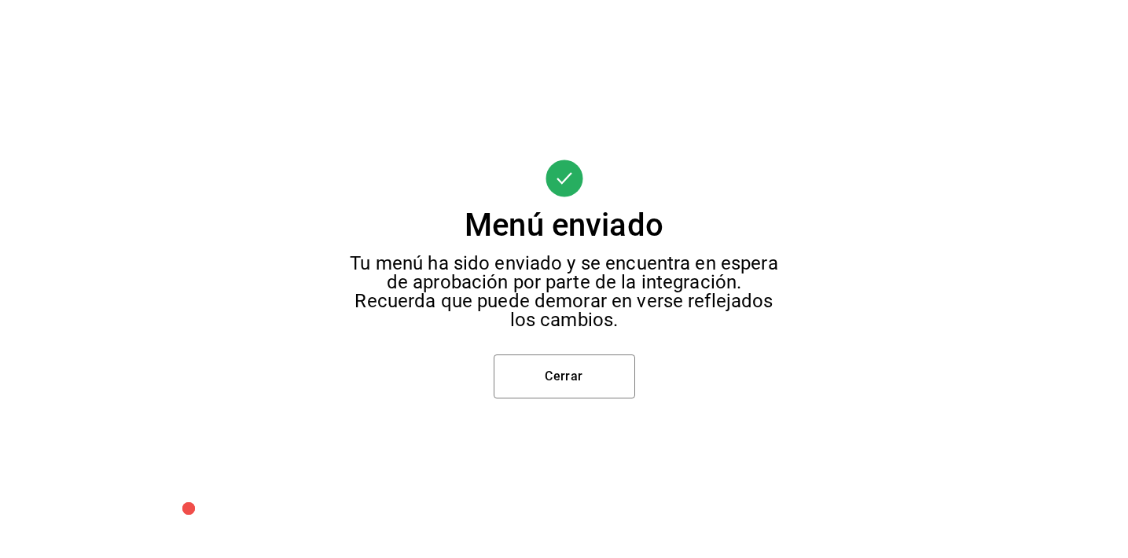
scroll to position [53, 0]
click at [607, 369] on button "Cerrar" at bounding box center [564, 377] width 141 height 44
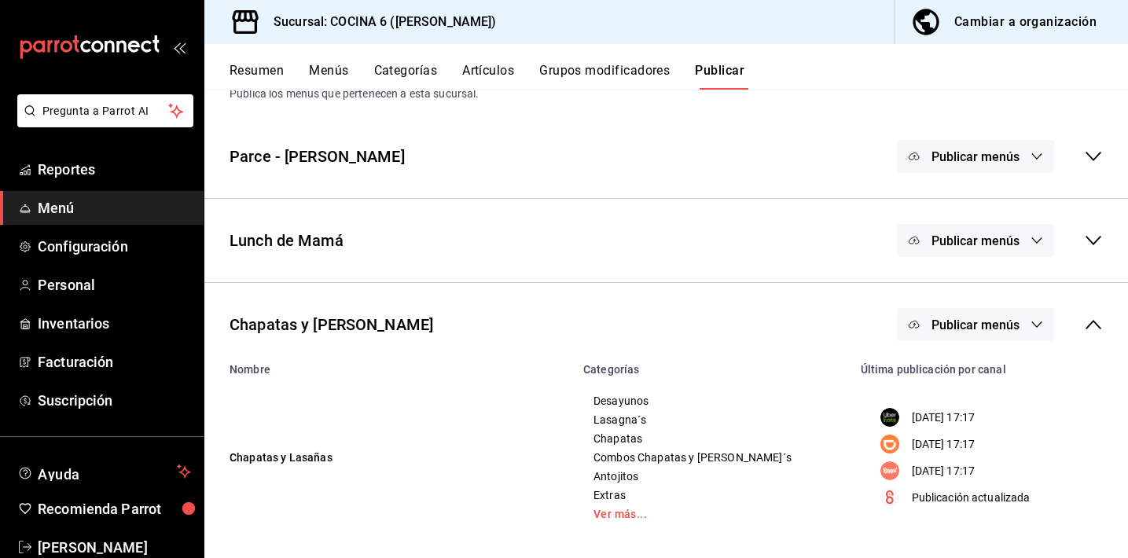
scroll to position [60, 0]
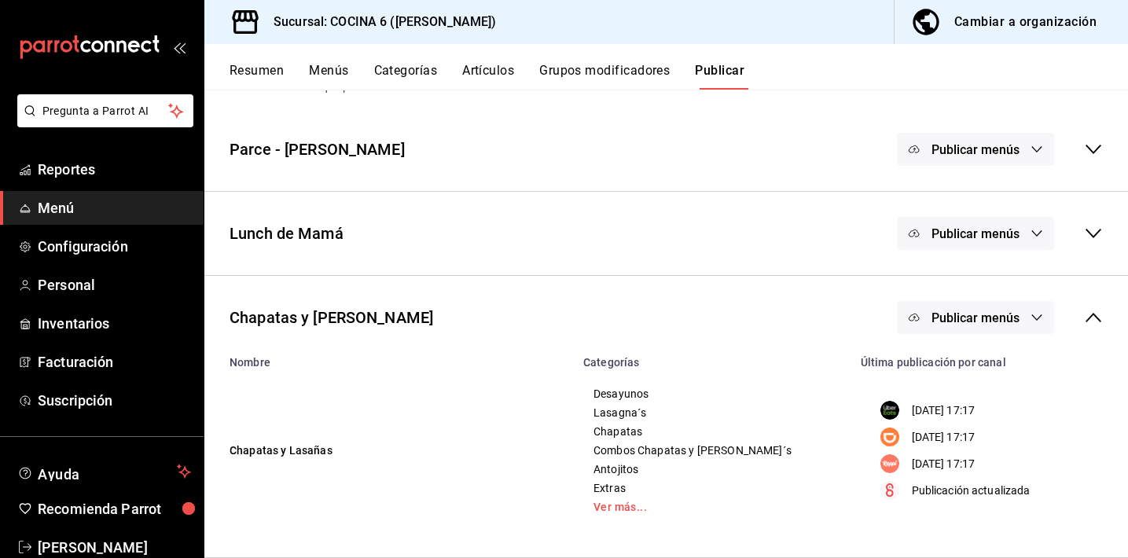
click at [1084, 318] on icon at bounding box center [1093, 317] width 19 height 19
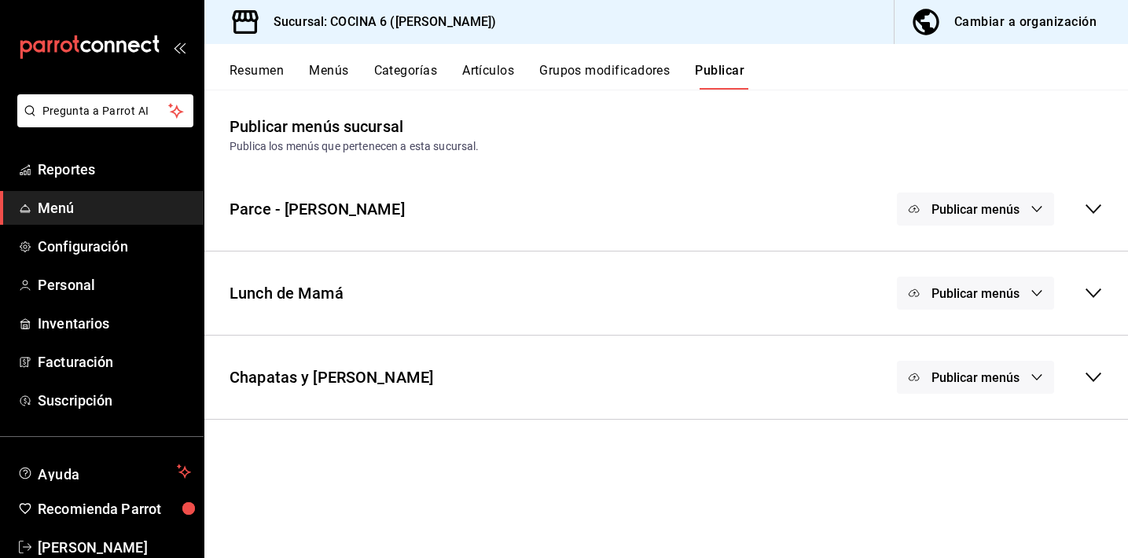
click at [1024, 292] on button "Publicar menús" at bounding box center [975, 293] width 157 height 33
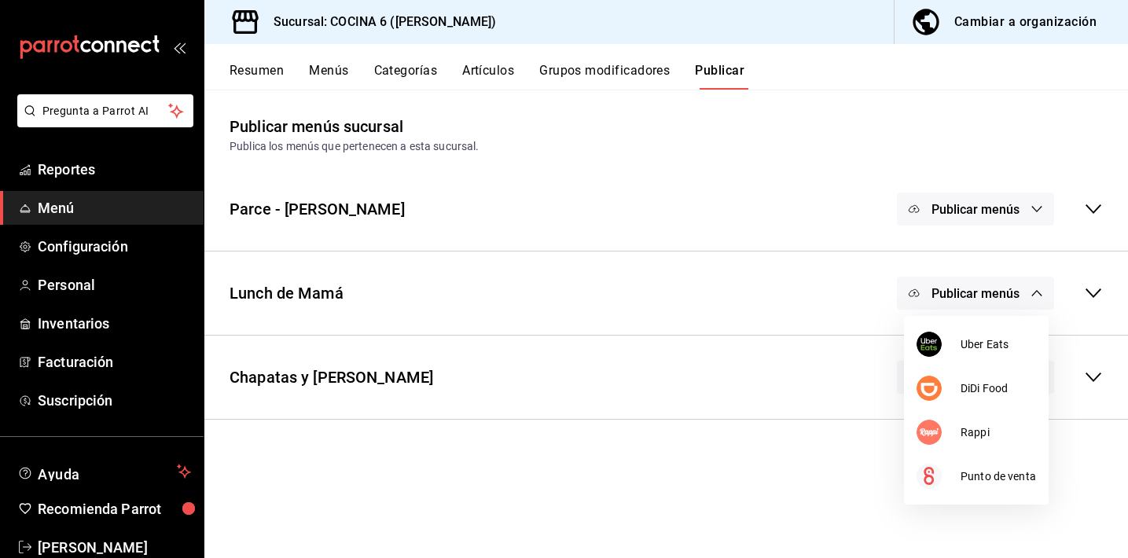
click at [1101, 290] on div at bounding box center [564, 279] width 1128 height 558
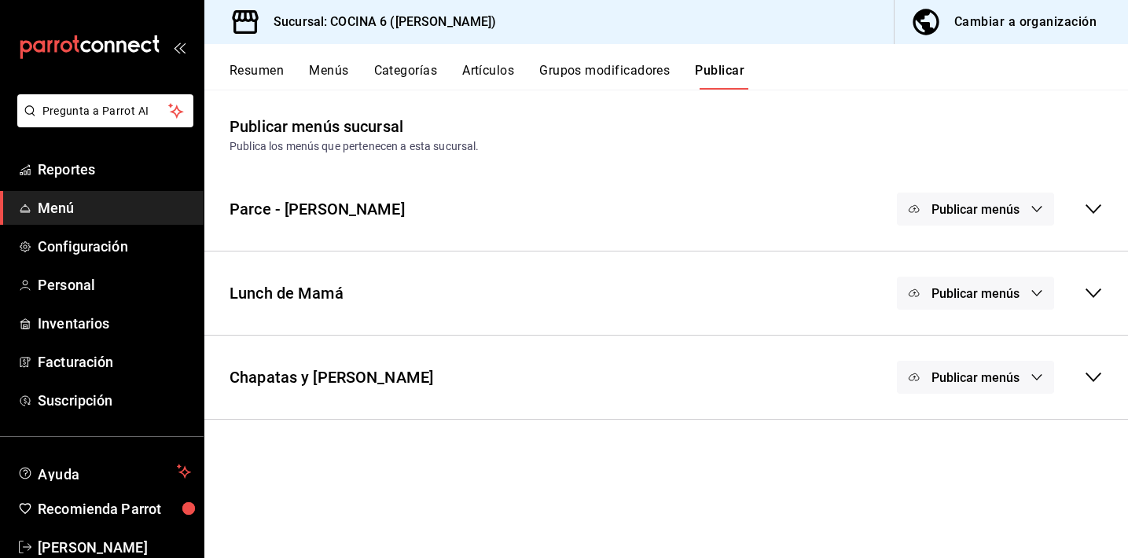
click at [1093, 292] on icon at bounding box center [1093, 293] width 19 height 19
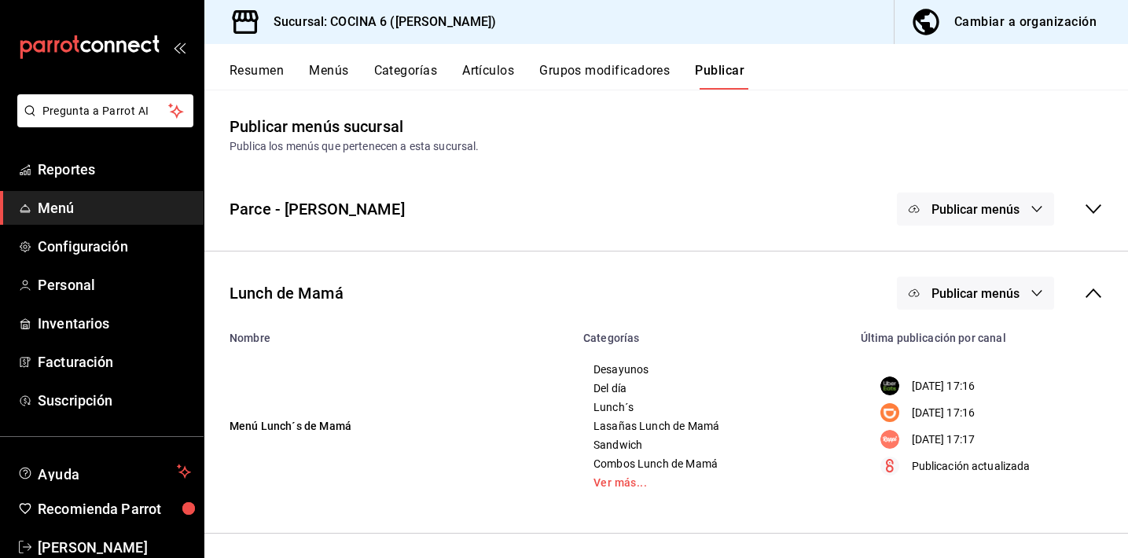
click at [1093, 292] on div "Lunch de Mamá Publicar menús" at bounding box center [666, 293] width 924 height 58
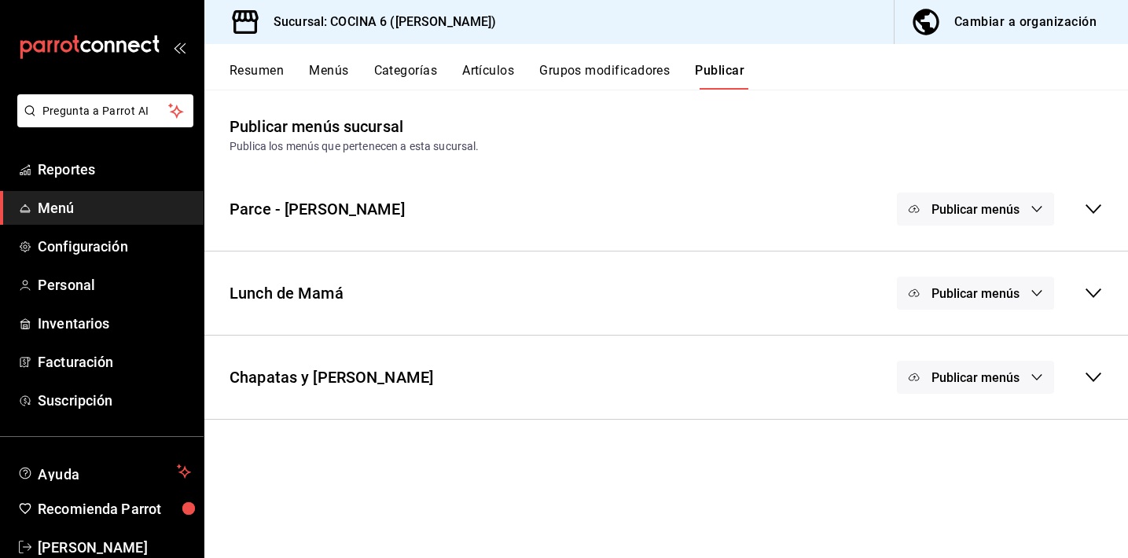
click at [1097, 208] on icon at bounding box center [1094, 208] width 16 height 9
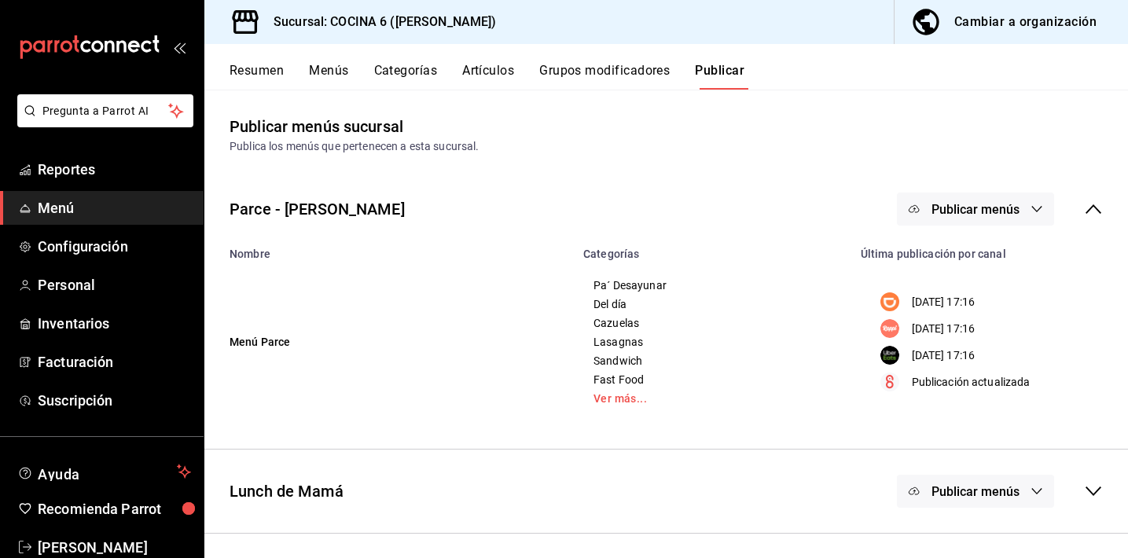
click at [1097, 208] on div "Parce - Cuauhtemoc Publicar menús" at bounding box center [666, 209] width 924 height 58
